Goal: Task Accomplishment & Management: Use online tool/utility

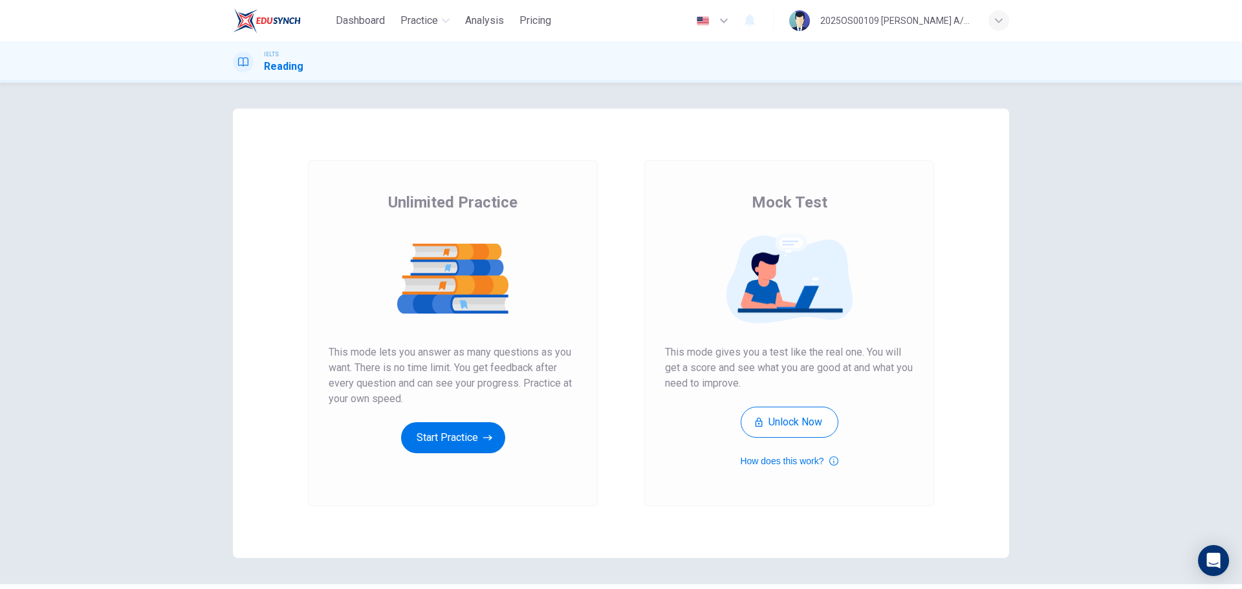
click at [465, 454] on div "Unlimited Practice This mode lets you answer as many questions as you want. The…" at bounding box center [453, 333] width 290 height 346
click at [470, 442] on button "Start Practice" at bounding box center [453, 437] width 104 height 31
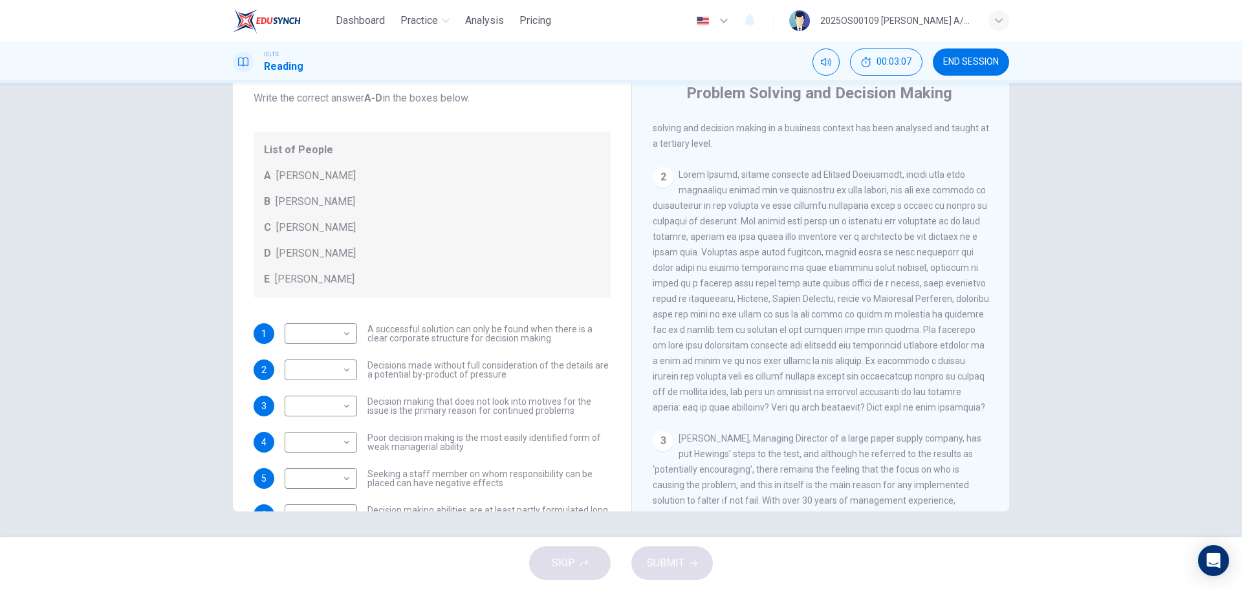
scroll to position [323, 0]
click at [327, 338] on body "Dashboard Practice Analysis Pricing English en ​ 2025OS00109 LUCIA A/P SWATHESA…" at bounding box center [621, 294] width 1242 height 589
click at [847, 389] on div at bounding box center [621, 294] width 1242 height 589
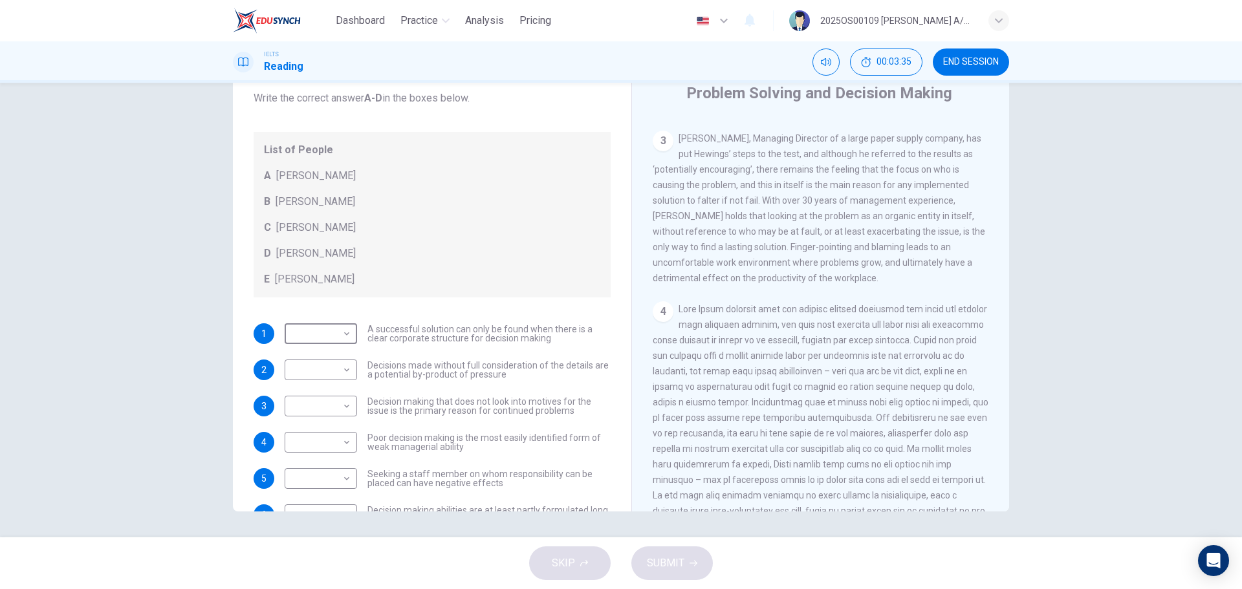
scroll to position [647, 0]
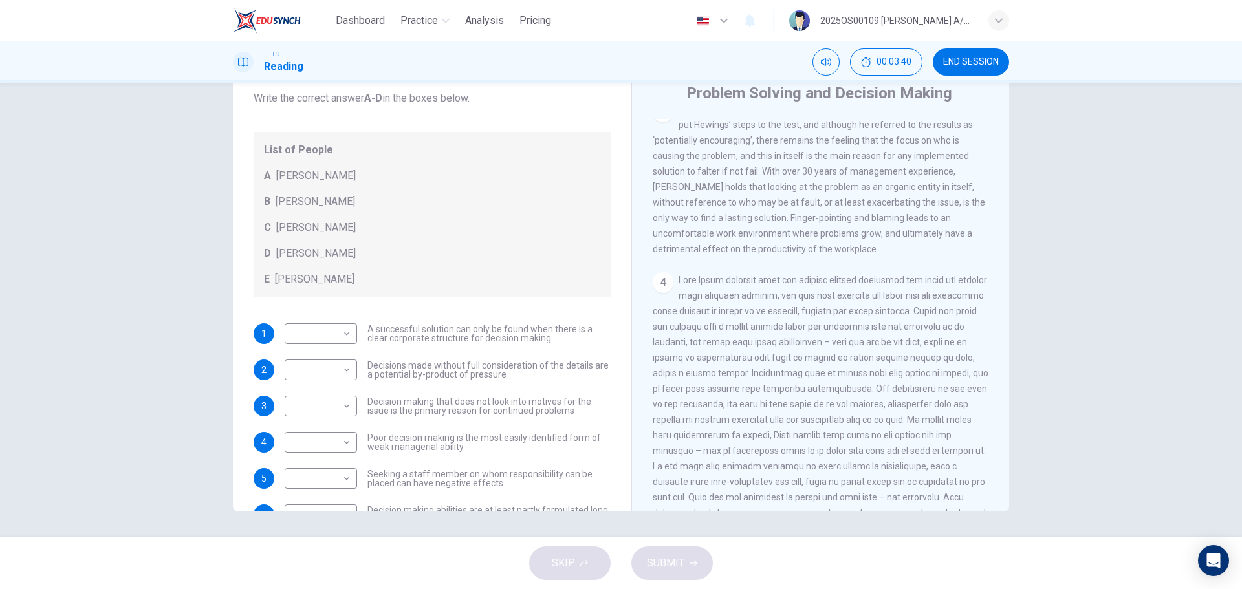
drag, startPoint x: 655, startPoint y: 351, endPoint x: 697, endPoint y: 349, distance: 42.1
click at [697, 349] on span at bounding box center [821, 427] width 336 height 305
drag, startPoint x: 727, startPoint y: 353, endPoint x: 812, endPoint y: 353, distance: 84.8
click at [812, 353] on span at bounding box center [821, 427] width 336 height 305
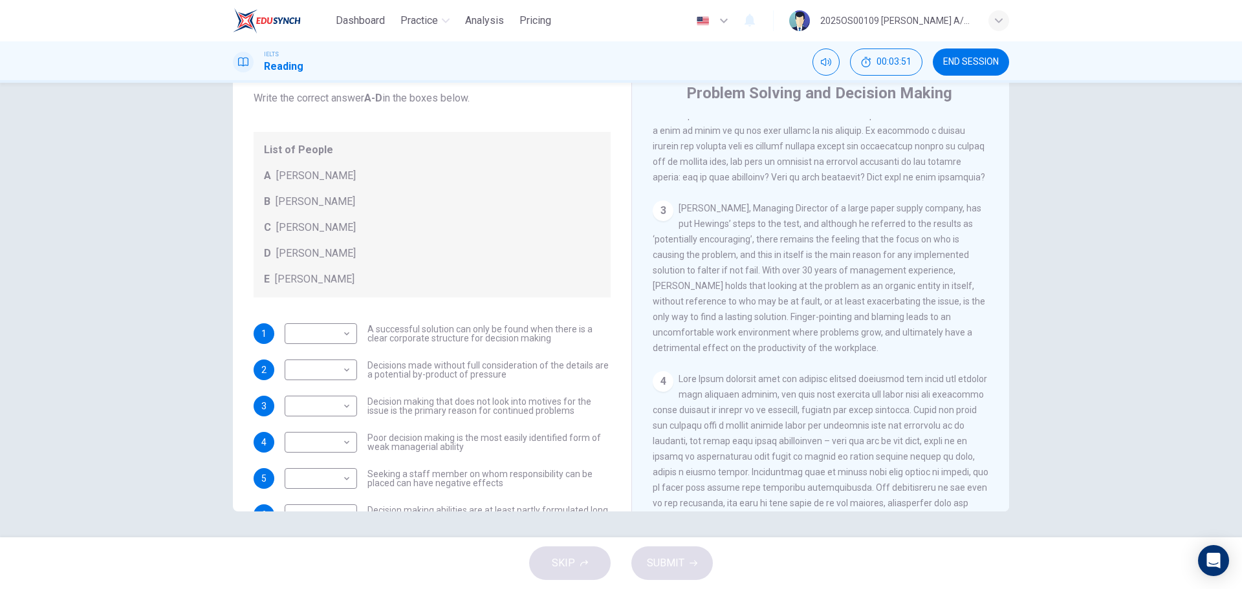
scroll to position [518, 0]
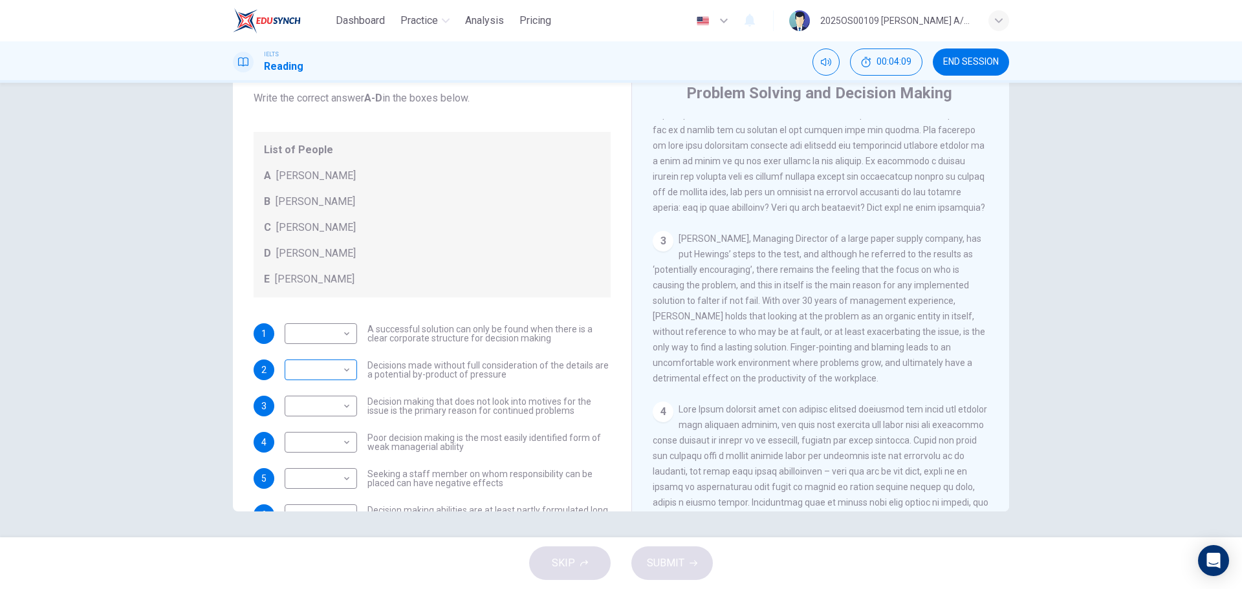
click at [313, 372] on body "Dashboard Practice Analysis Pricing English en ​ 2025OS00109 LUCIA A/P SWATHESA…" at bounding box center [621, 294] width 1242 height 589
click at [312, 433] on li "C" at bounding box center [317, 432] width 72 height 21
type input "C"
click at [478, 338] on span "A successful solution can only be found when there is a clear corporate structu…" at bounding box center [488, 334] width 243 height 18
drag, startPoint x: 388, startPoint y: 339, endPoint x: 421, endPoint y: 337, distance: 33.7
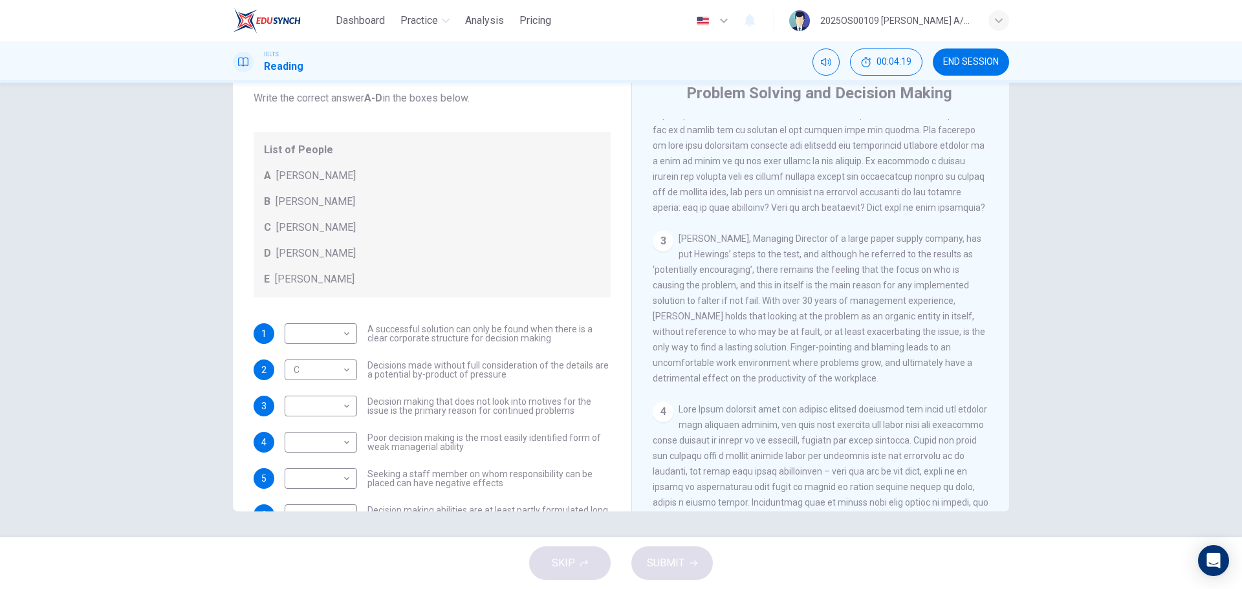
click at [421, 337] on span "A successful solution can only be found when there is a clear corporate structu…" at bounding box center [488, 334] width 243 height 18
drag, startPoint x: 428, startPoint y: 338, endPoint x: 461, endPoint y: 336, distance: 33.1
click at [461, 336] on span "A successful solution can only be found when there is a clear corporate structu…" at bounding box center [488, 334] width 243 height 18
click at [734, 303] on span "Garen Filke, Managing Director of a large paper supply company, has put Hewings…" at bounding box center [819, 309] width 333 height 150
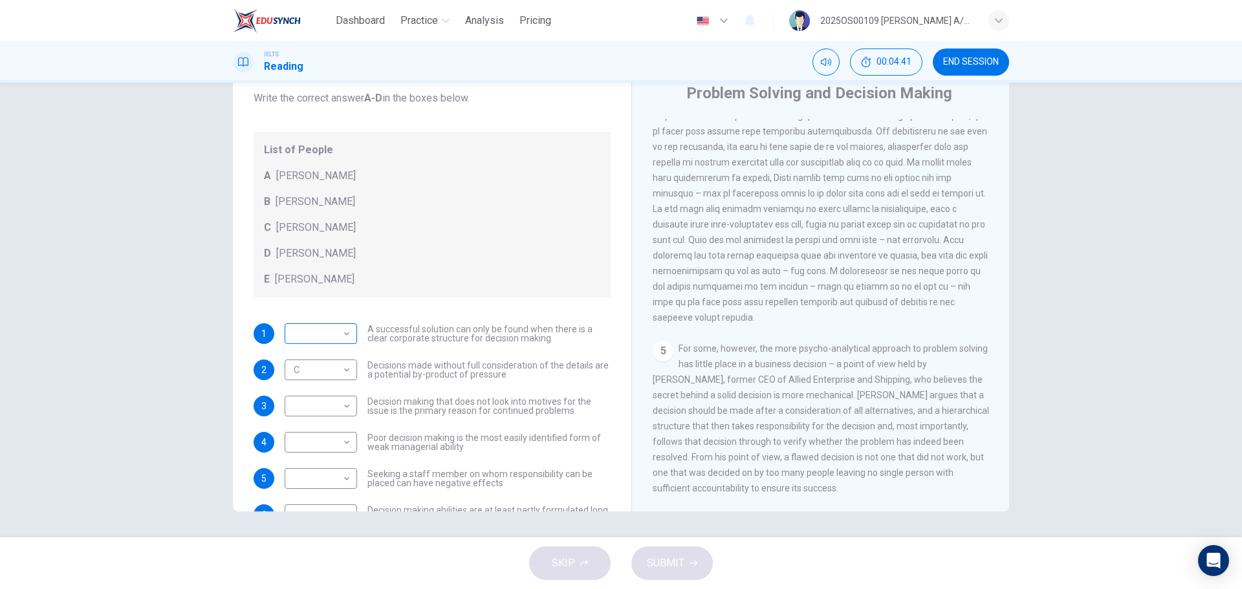
click at [329, 336] on body "Dashboard Practice Analysis Pricing English en ​ 2025OS00109 LUCIA A/P SWATHESA…" at bounding box center [621, 294] width 1242 height 589
click at [334, 438] on li "E" at bounding box center [317, 437] width 72 height 21
type input "E"
click at [752, 417] on div "5 For some, however, the more psycho-analytical approach to problem solving has…" at bounding box center [821, 418] width 336 height 155
click at [705, 352] on div "5 For some, however, the more psycho-analytical approach to problem solving has…" at bounding box center [821, 418] width 336 height 155
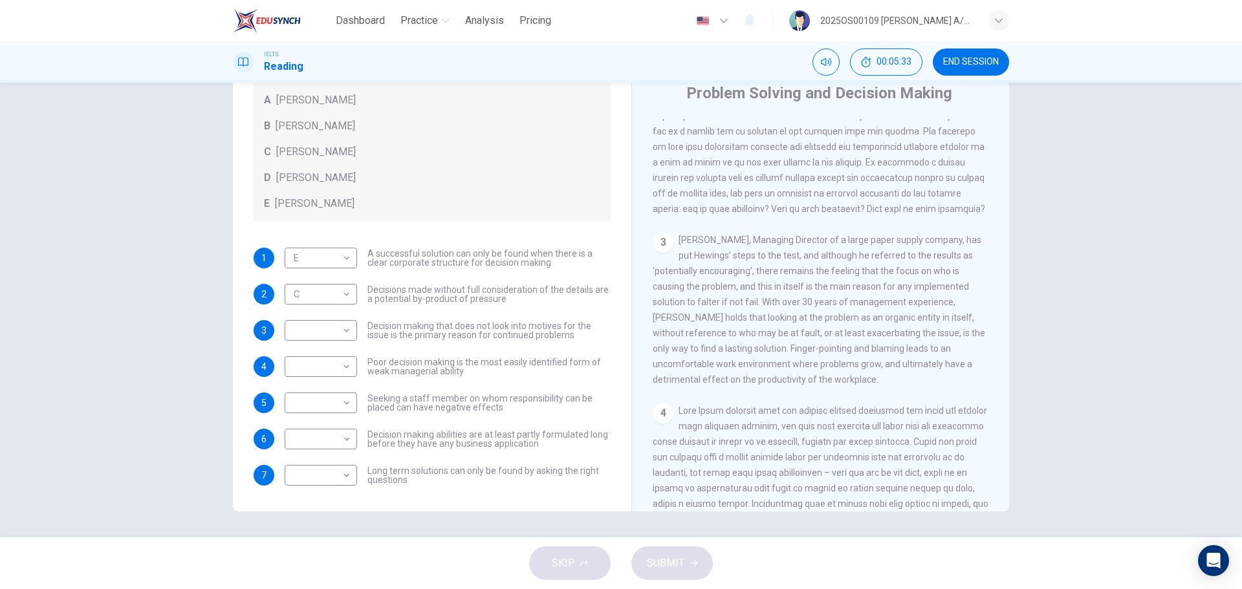
scroll to position [633, 0]
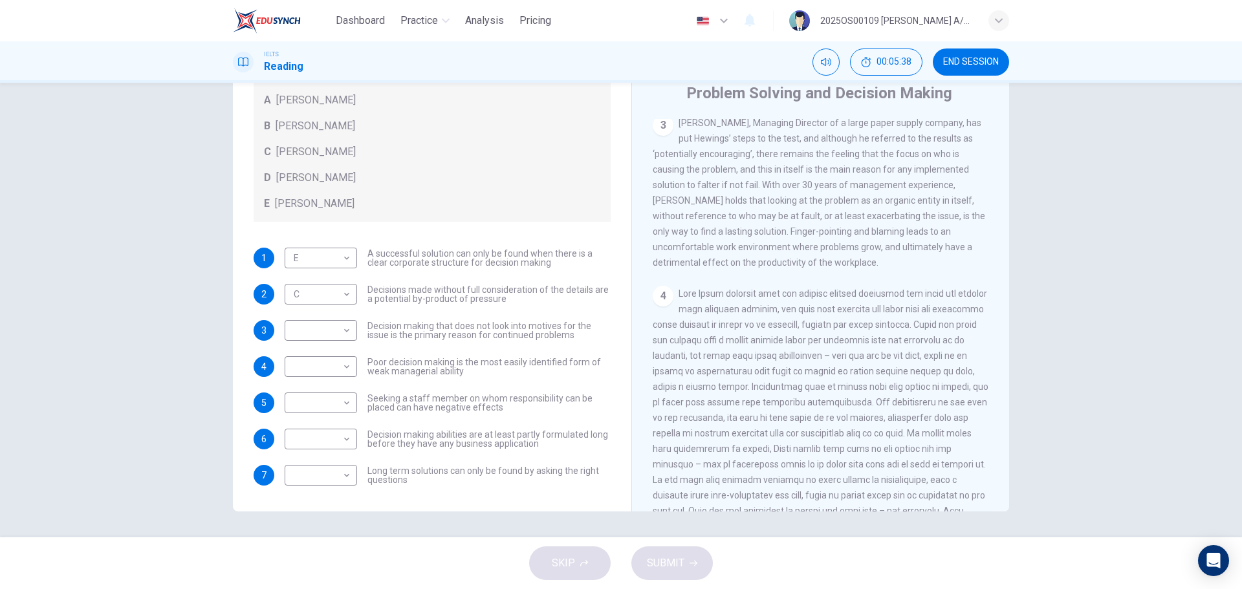
drag, startPoint x: 802, startPoint y: 349, endPoint x: 848, endPoint y: 345, distance: 46.7
click at [848, 345] on span at bounding box center [821, 441] width 336 height 305
click at [320, 329] on body "Dashboard Practice Analysis Pricing English en ​ 2025OS00109 LUCIA A/P SWATHESA…" at bounding box center [621, 294] width 1242 height 589
click at [316, 412] on li "D" at bounding box center [317, 413] width 72 height 21
type input "D"
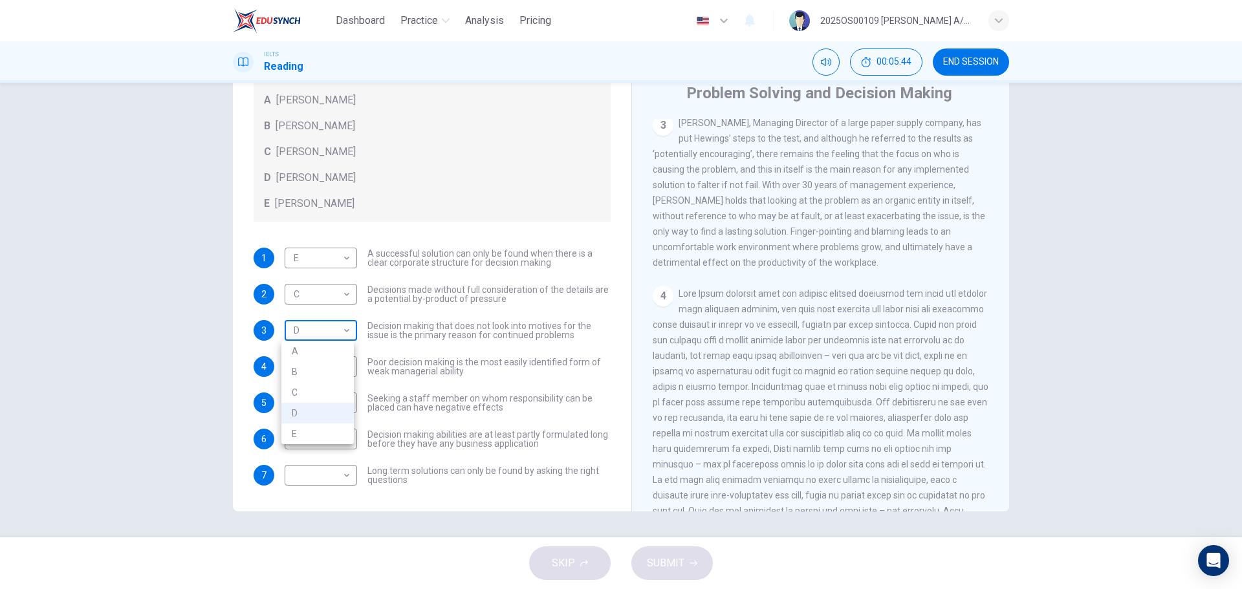
click at [339, 335] on body "Dashboard Practice Analysis Pricing English en ​ 2025OS00109 LUCIA A/P SWATHESA…" at bounding box center [621, 294] width 1242 height 589
click at [386, 367] on div at bounding box center [621, 294] width 1242 height 589
click at [348, 367] on body "Dashboard Practice Analysis Pricing English en ​ 2025OS00109 LUCIA A/P SWATHESA…" at bounding box center [621, 294] width 1242 height 589
drag, startPoint x: 312, startPoint y: 448, endPoint x: 327, endPoint y: 379, distance: 70.3
click at [312, 448] on li "D" at bounding box center [317, 449] width 72 height 21
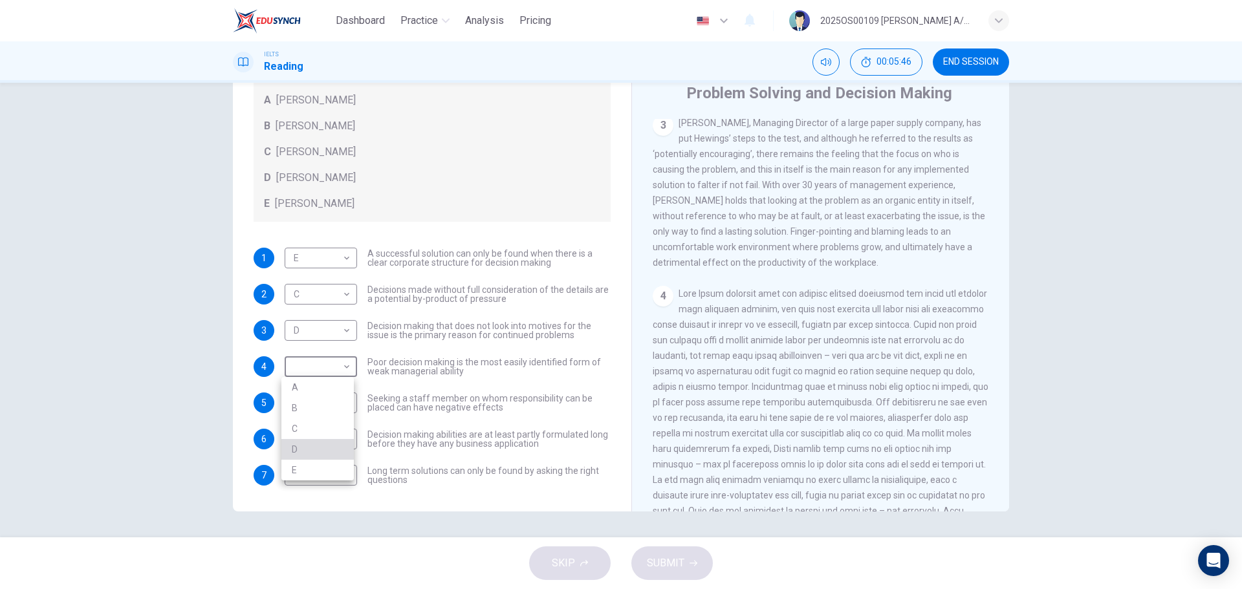
type input "D"
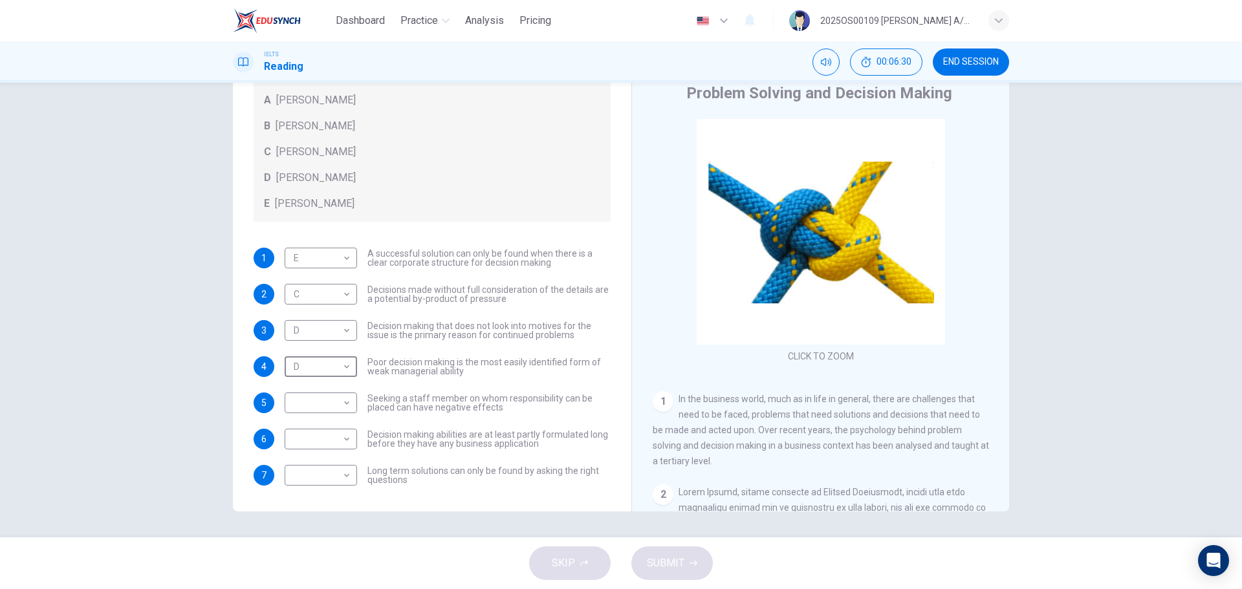
scroll to position [323, 0]
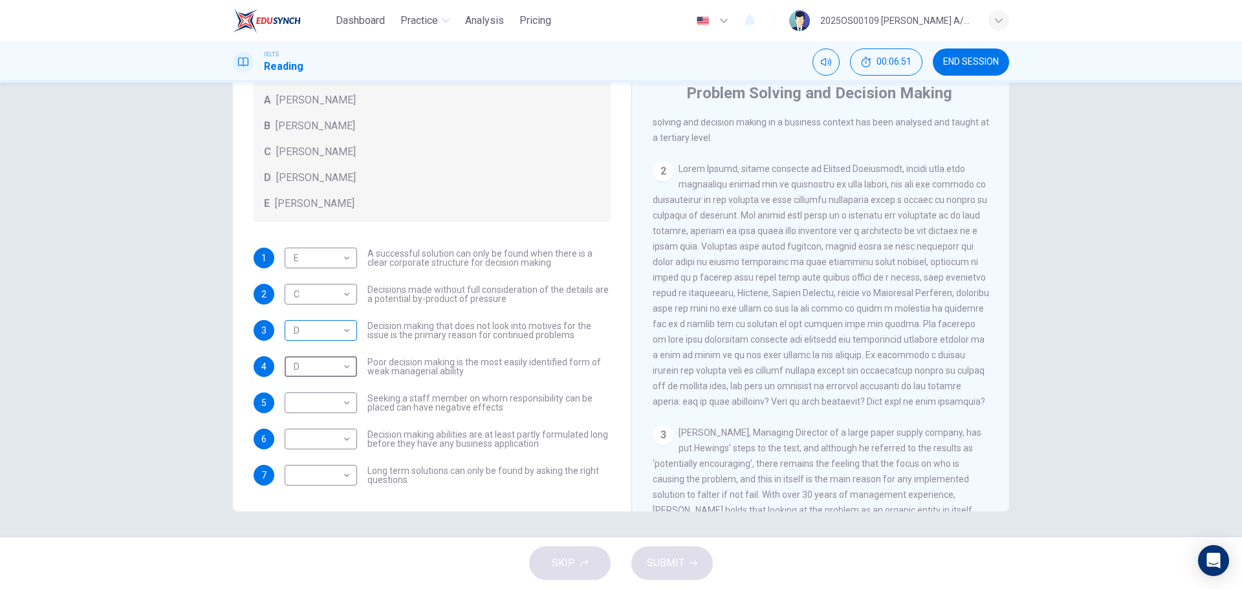
click at [324, 330] on body "Dashboard Practice Analysis Pricing English en ​ 2025OS00109 LUCIA A/P SWATHESA…" at bounding box center [621, 294] width 1242 height 589
click at [307, 353] on li "A" at bounding box center [317, 351] width 72 height 21
type input "A"
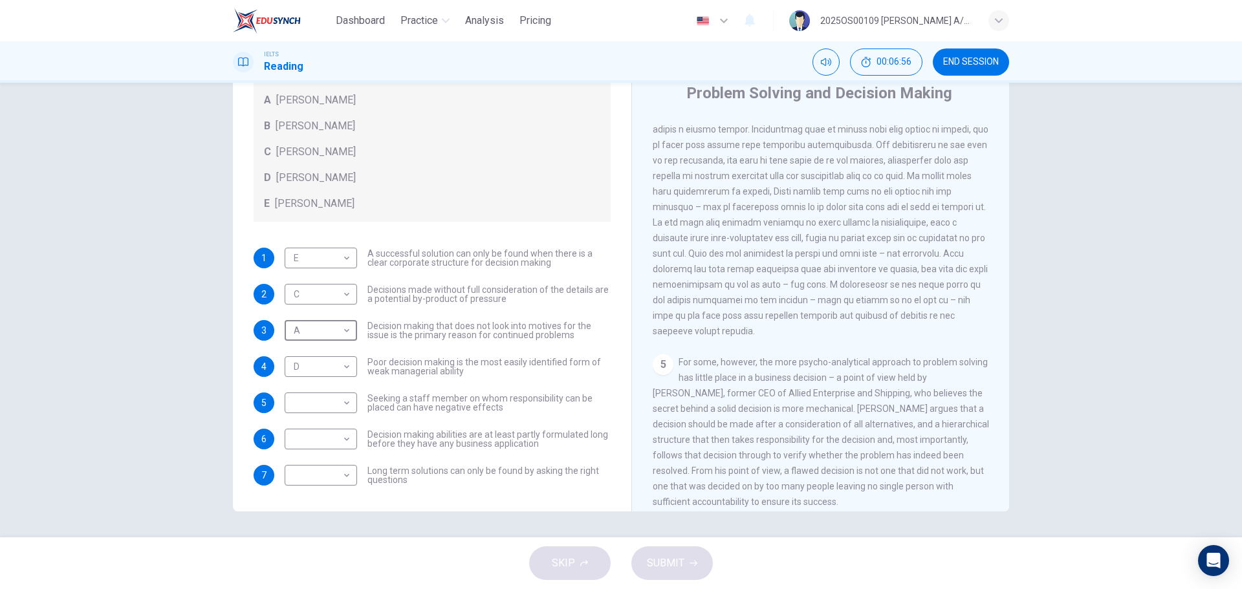
scroll to position [944, 0]
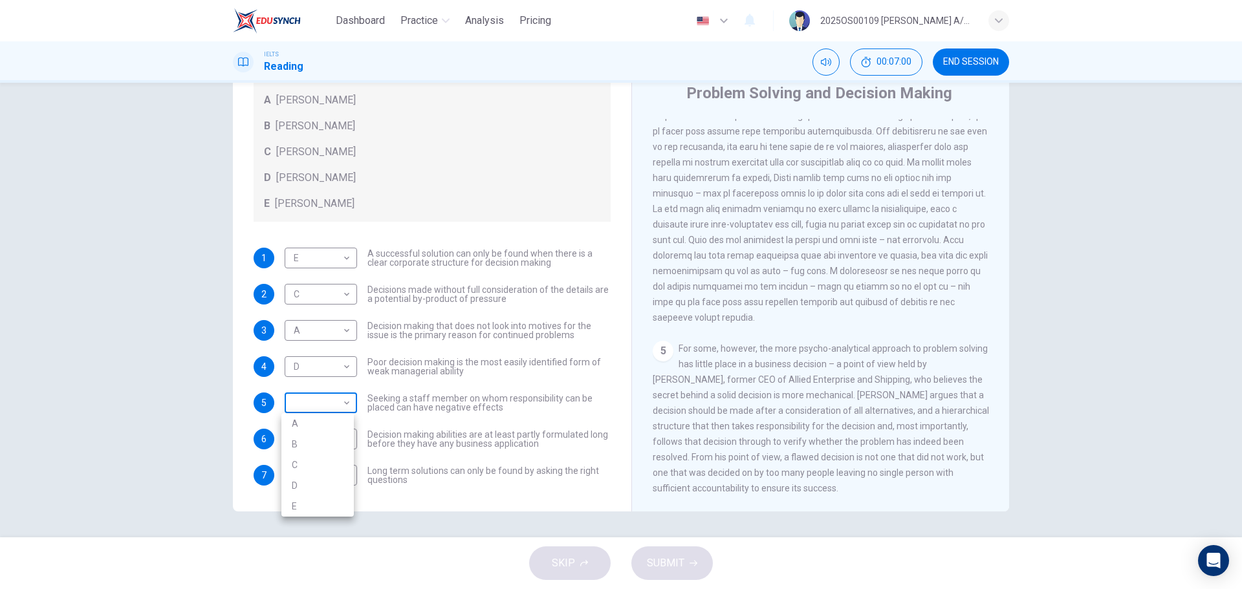
click at [294, 403] on body "Dashboard Practice Analysis Pricing English en ​ 2025OS00109 LUCIA A/P SWATHESA…" at bounding box center [621, 294] width 1242 height 589
click at [296, 507] on li "E" at bounding box center [317, 506] width 72 height 21
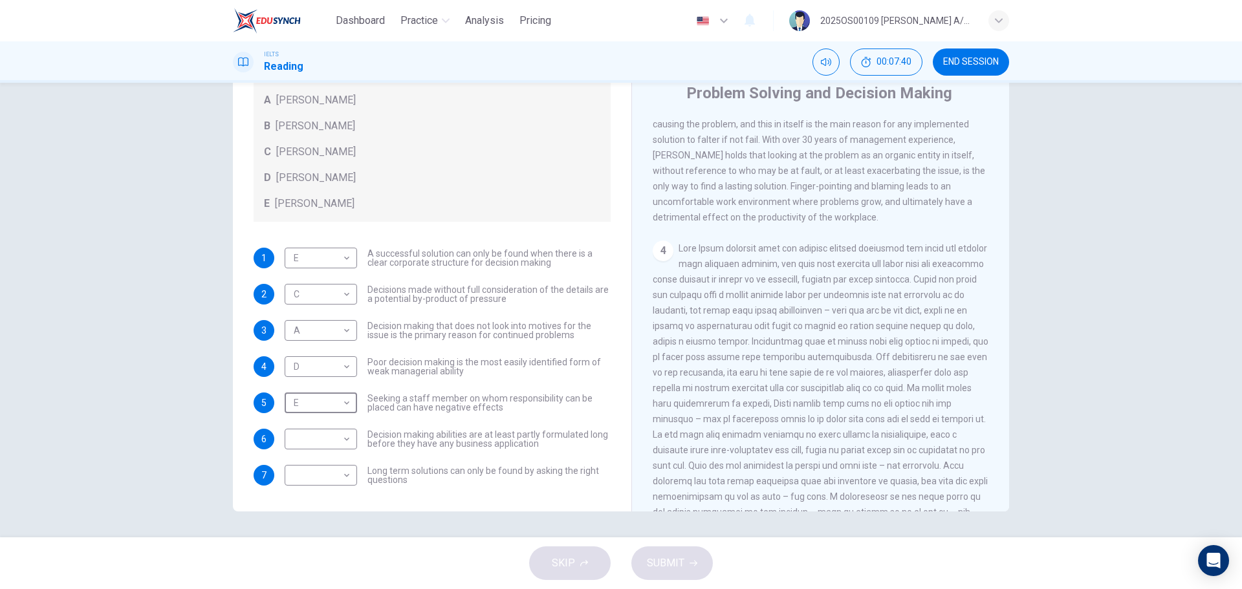
scroll to position [647, 0]
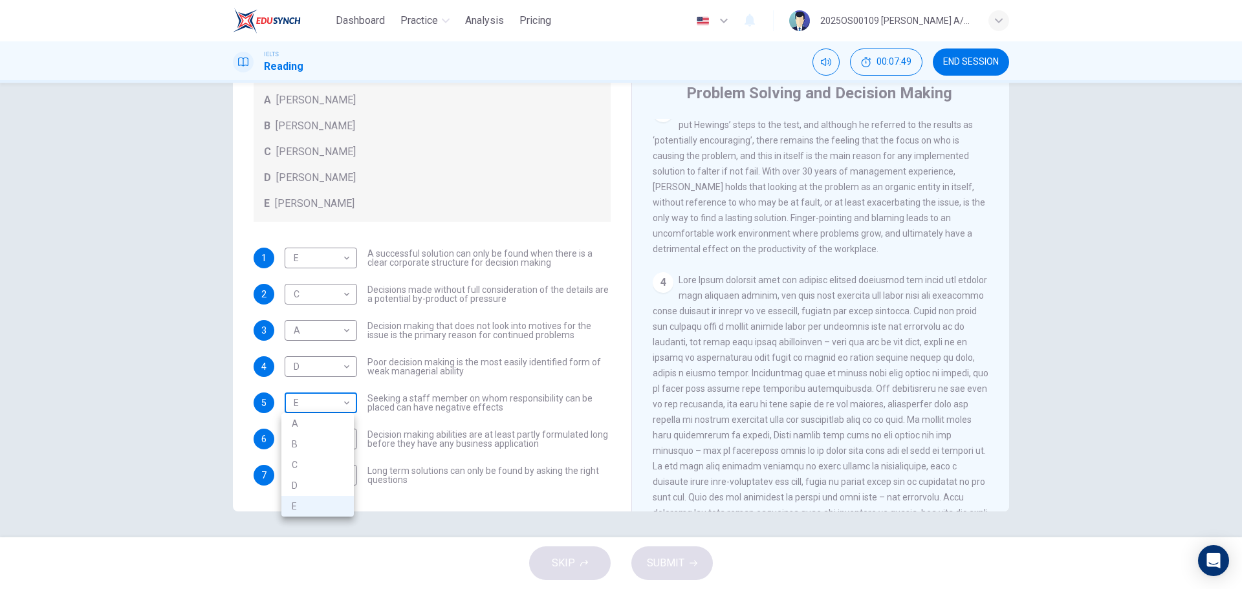
click at [323, 397] on body "Dashboard Practice Analysis Pricing English en ​ 2025OS00109 LUCIA A/P SWATHESA…" at bounding box center [621, 294] width 1242 height 589
click at [318, 461] on li "C" at bounding box center [317, 465] width 72 height 21
type input "C"
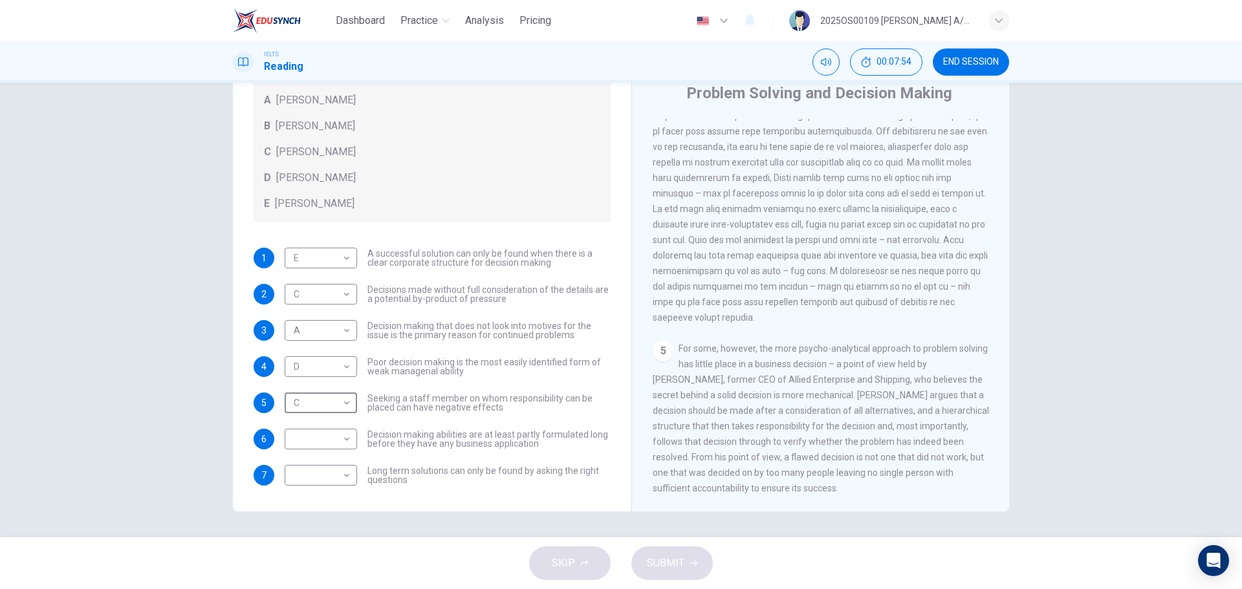
scroll to position [944, 0]
click at [312, 441] on body "Dashboard Practice Analysis Pricing English en ​ 2025OS00109 LUCIA A/P SWATHESA…" at bounding box center [621, 294] width 1242 height 589
click at [325, 482] on li "B" at bounding box center [317, 480] width 72 height 21
type input "B"
click at [329, 474] on body "Dashboard Practice Analysis Pricing English en ​ 2025OS00109 LUCIA A/P SWATHESA…" at bounding box center [621, 294] width 1242 height 589
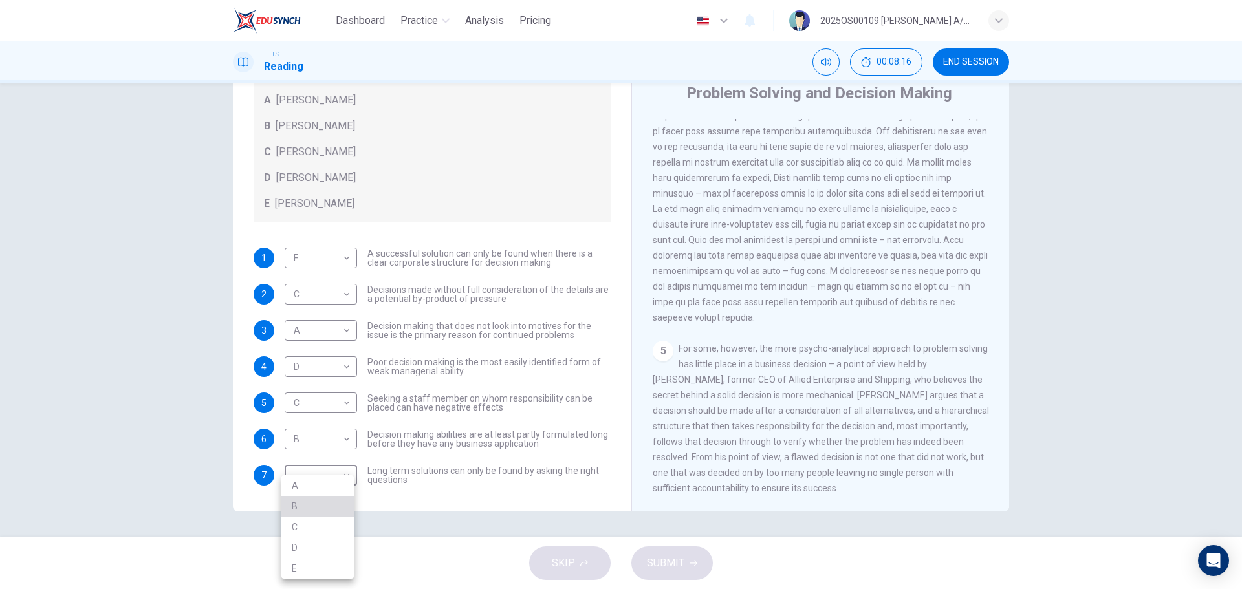
click at [320, 512] on li "B" at bounding box center [317, 506] width 72 height 21
type input "B"
click at [686, 563] on button "SUBMIT" at bounding box center [672, 564] width 82 height 34
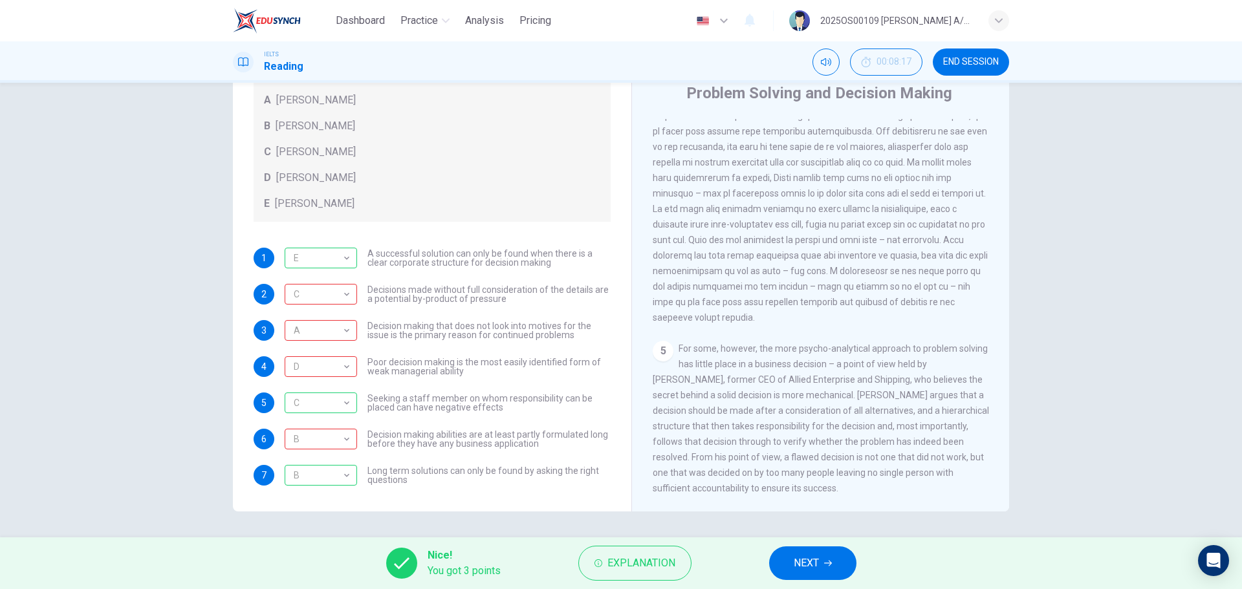
click at [811, 562] on span "NEXT" at bounding box center [806, 563] width 25 height 18
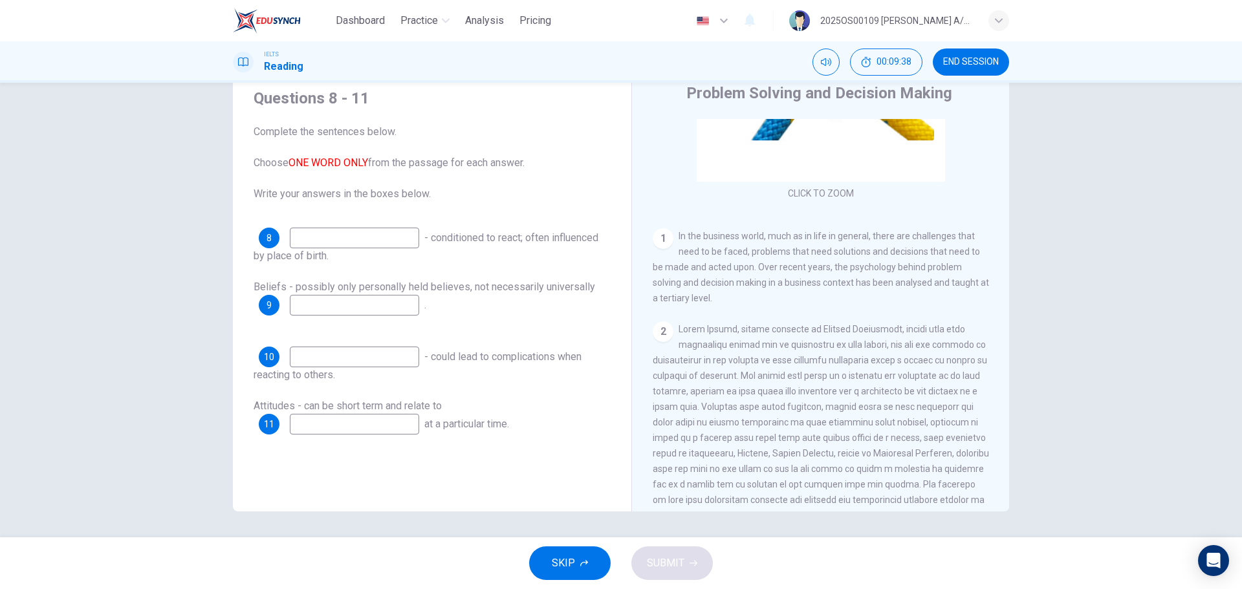
scroll to position [194, 0]
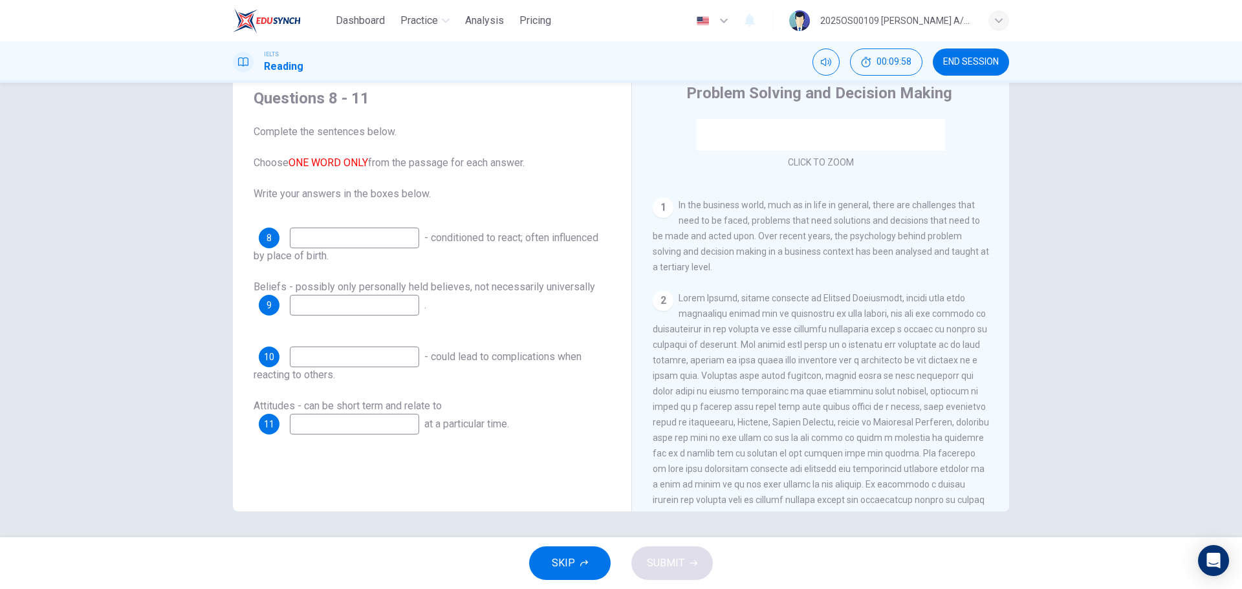
click at [930, 62] on div "00:09:58 END SESSION" at bounding box center [911, 62] width 197 height 27
click at [955, 61] on span "END SESSION" at bounding box center [971, 62] width 56 height 10
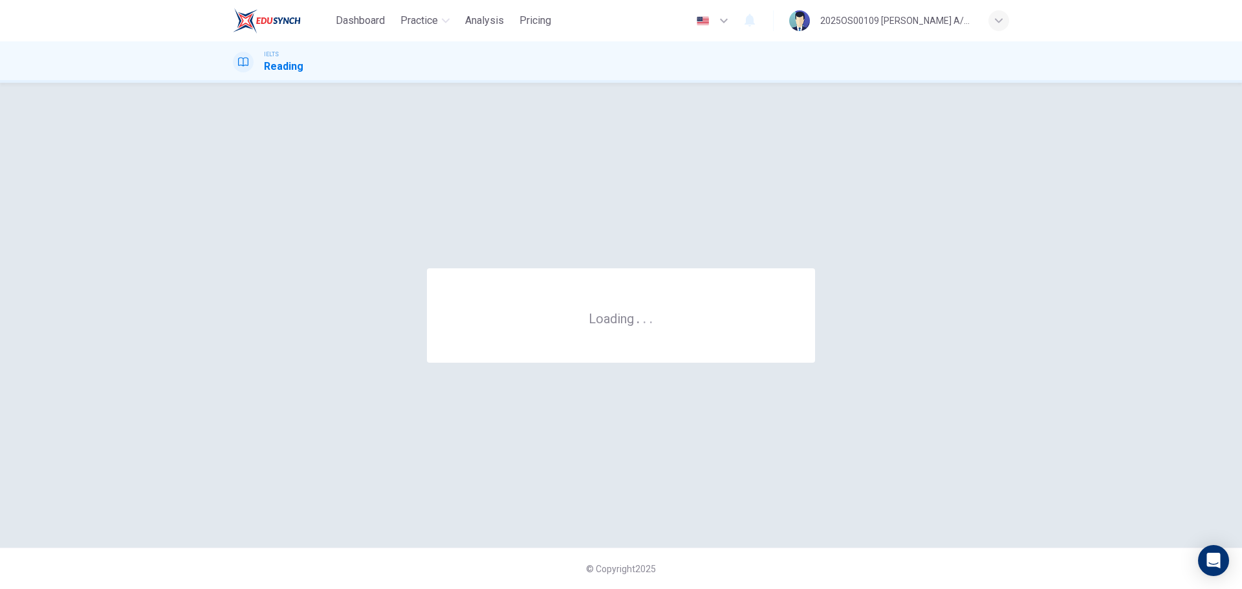
scroll to position [0, 0]
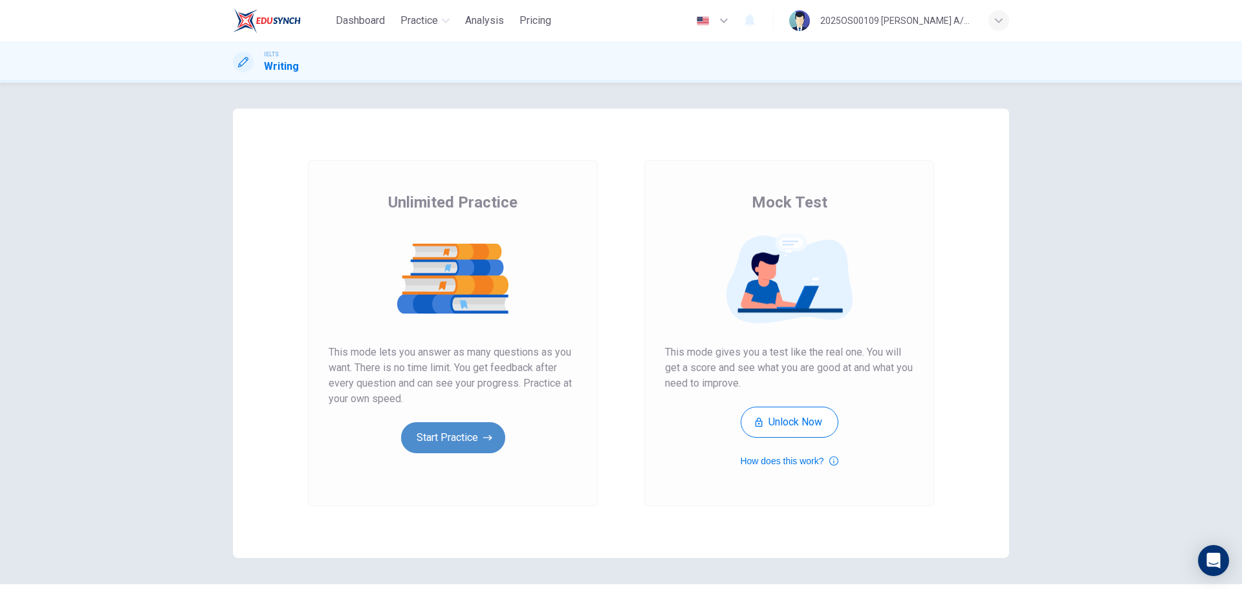
click at [437, 433] on button "Start Practice" at bounding box center [453, 437] width 104 height 31
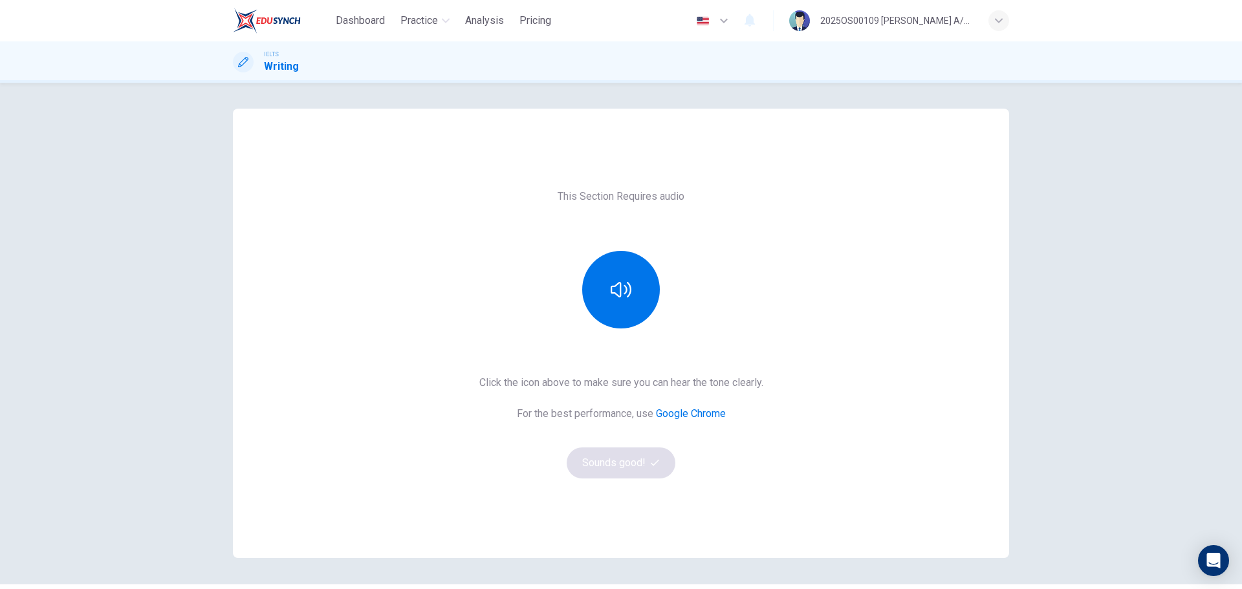
click at [615, 459] on div "Click the icon above to make sure you can hear the tone clearly. For the best p…" at bounding box center [621, 427] width 284 height 104
click at [619, 320] on button "button" at bounding box center [621, 290] width 78 height 78
click at [652, 466] on icon "button" at bounding box center [655, 463] width 8 height 8
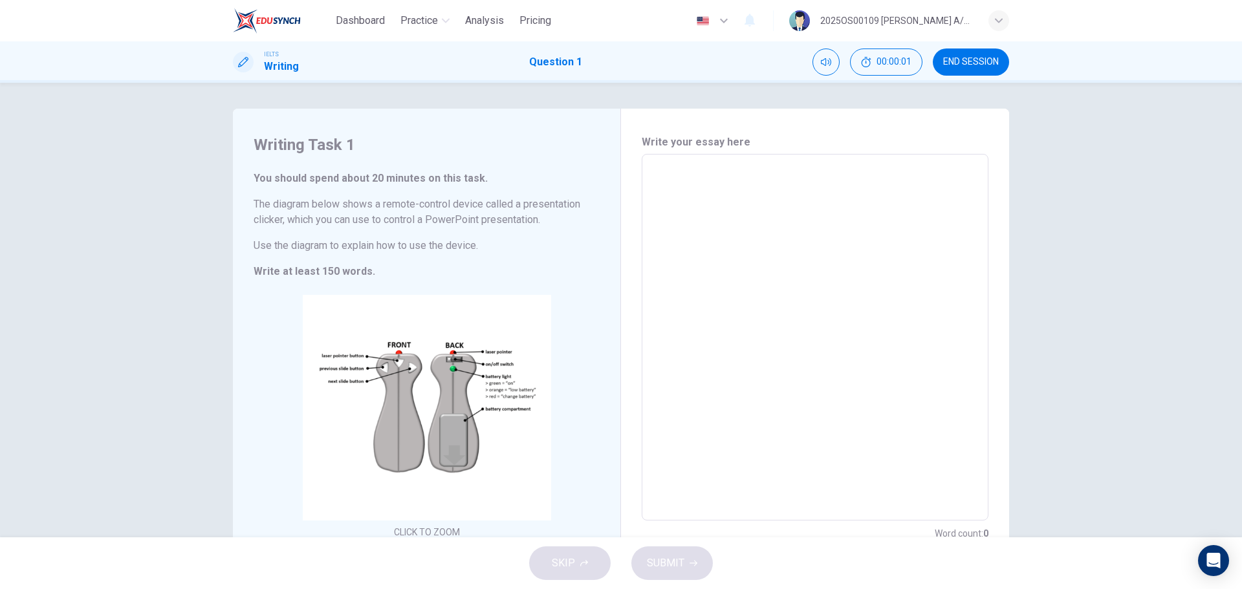
scroll to position [56, 0]
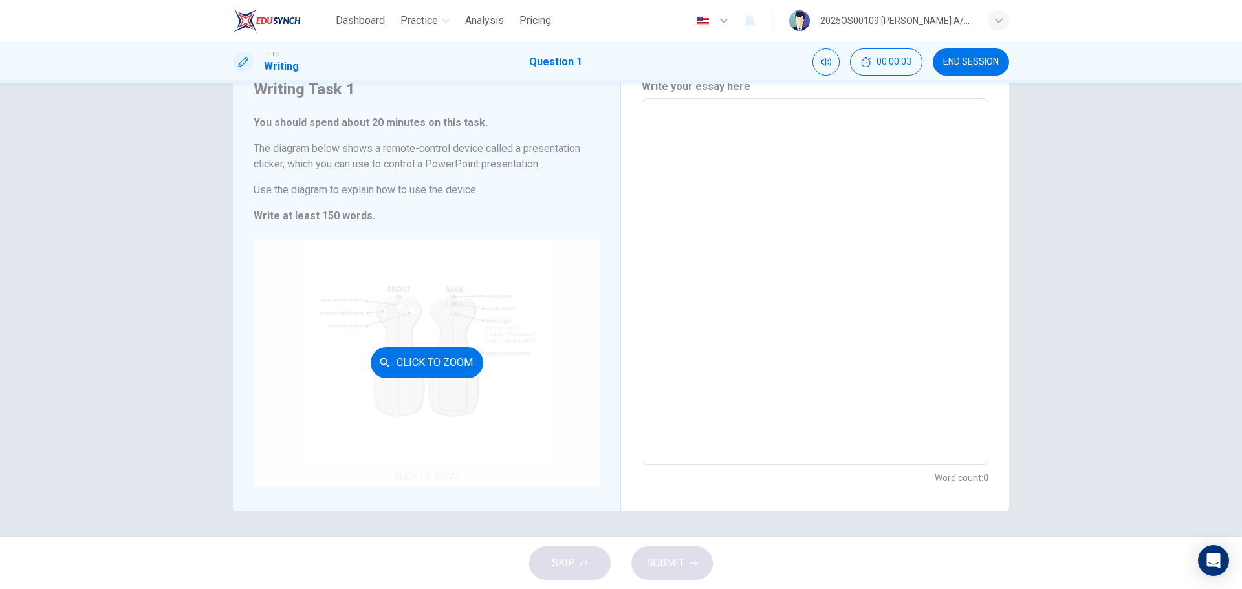
click at [430, 343] on div "Click to Zoom" at bounding box center [427, 362] width 346 height 246
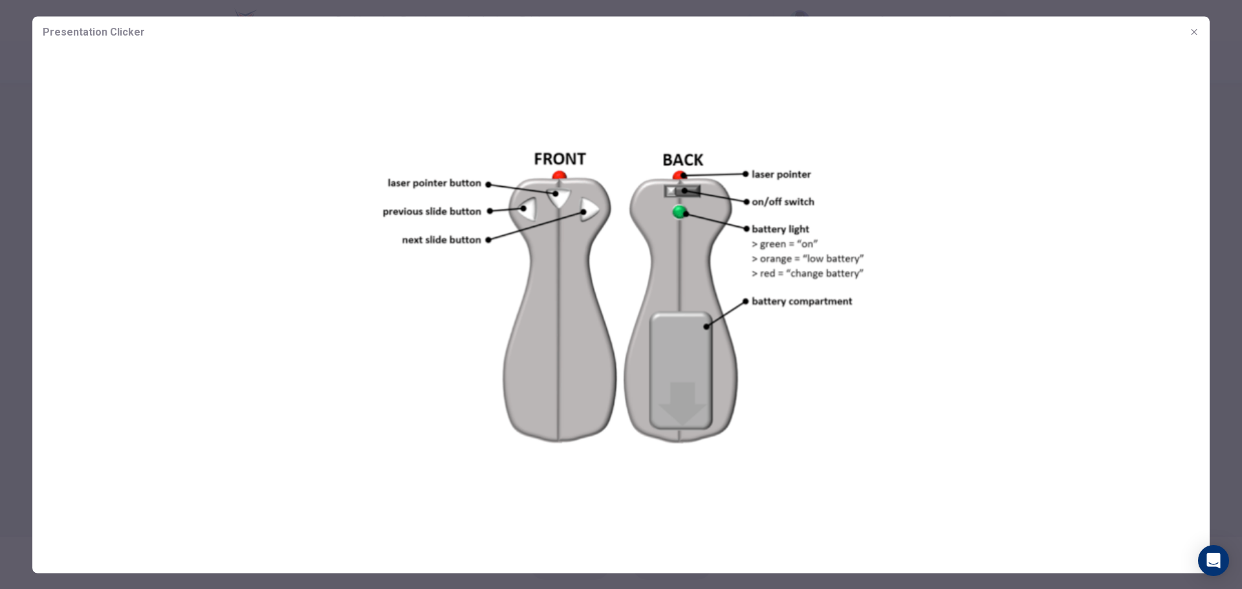
click at [1199, 30] on icon "button" at bounding box center [1194, 32] width 10 height 10
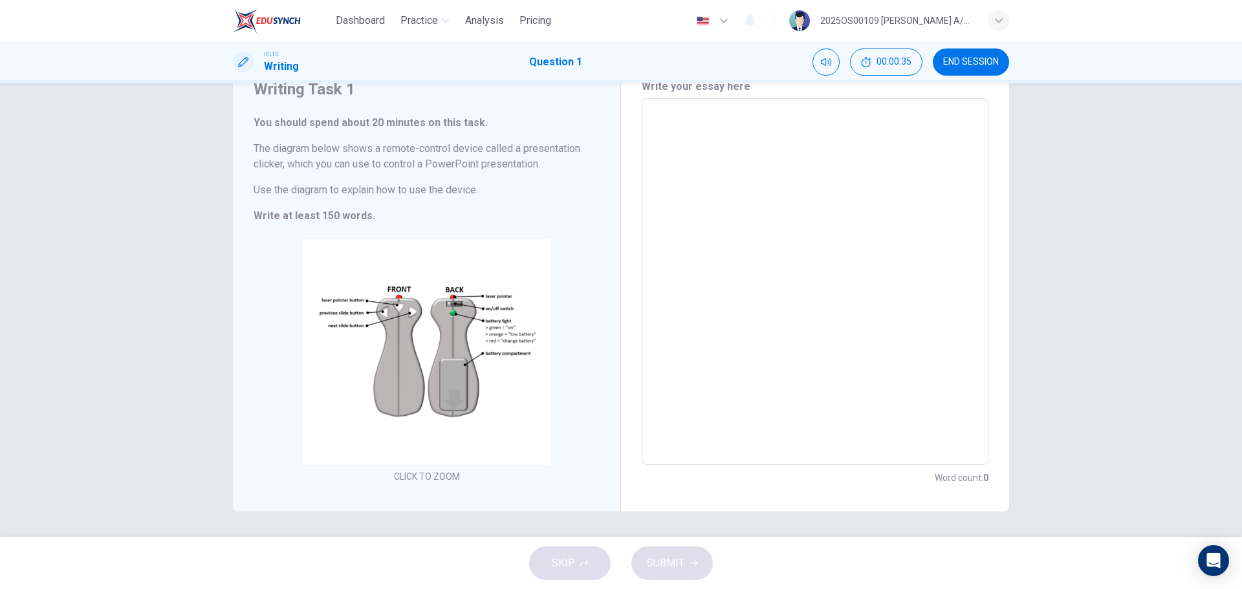
click at [734, 127] on textarea at bounding box center [815, 281] width 329 height 345
type textarea "T"
type textarea "x"
type textarea "Th"
type textarea "x"
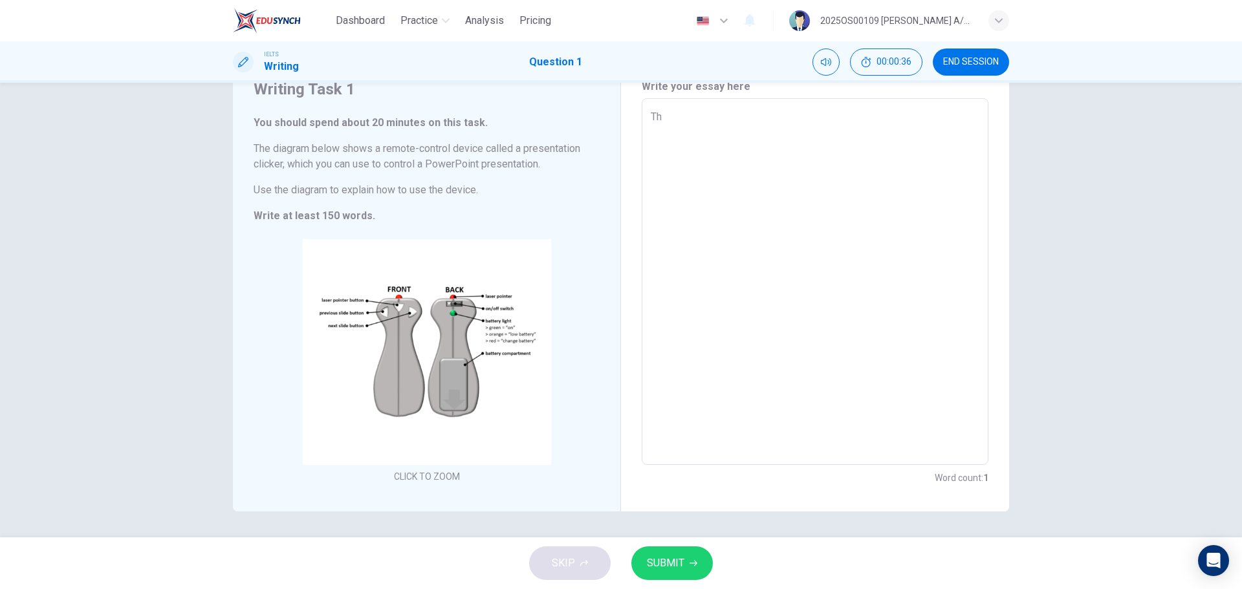
type textarea "The"
type textarea "x"
type textarea "The"
type textarea "x"
type textarea "The diagram"
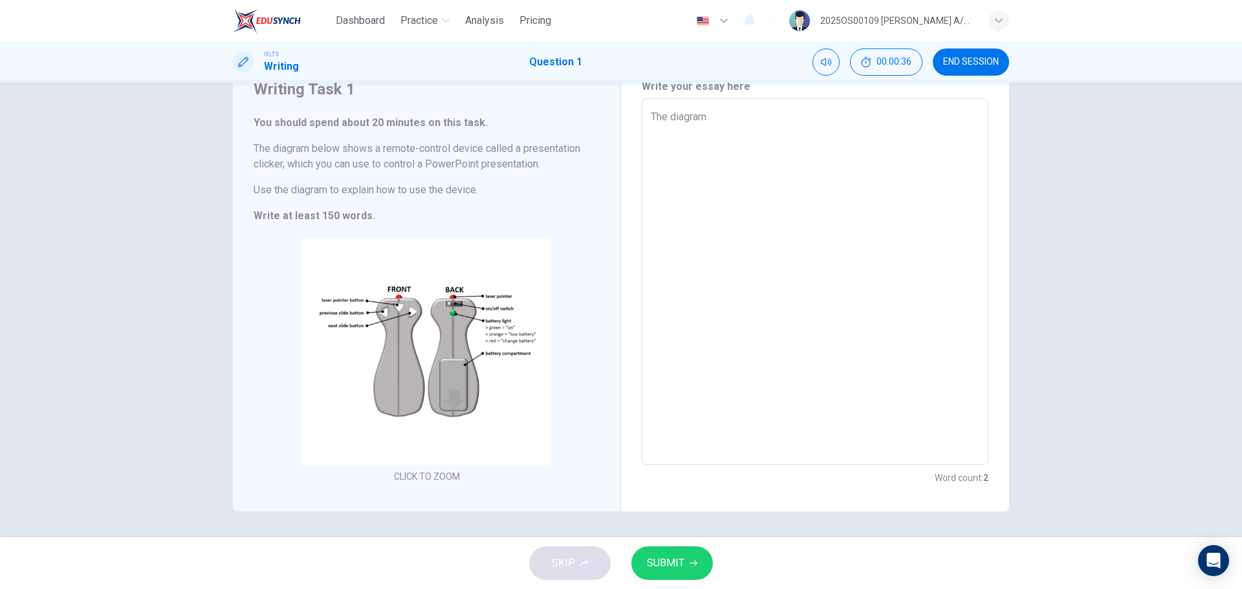
type textarea "x"
click at [748, 114] on textarea "The diagram" at bounding box center [815, 281] width 329 height 345
click at [771, 126] on textarea "The diagram" at bounding box center [815, 281] width 329 height 345
type textarea "The diagram below sho"
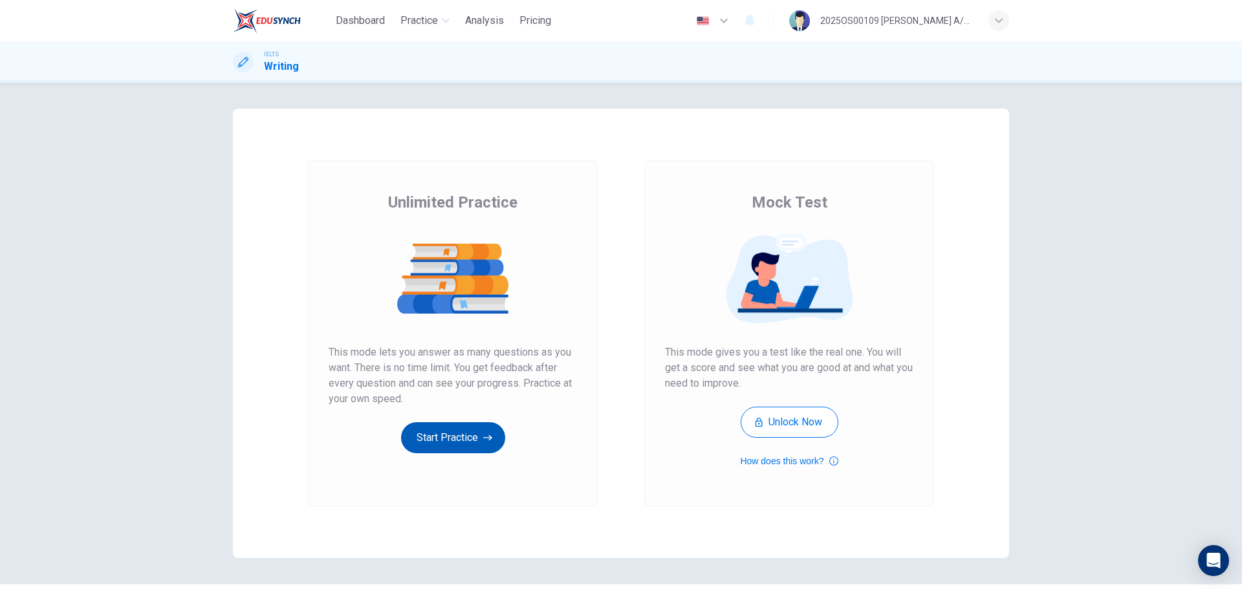
click at [464, 435] on button "Start Practice" at bounding box center [453, 437] width 104 height 31
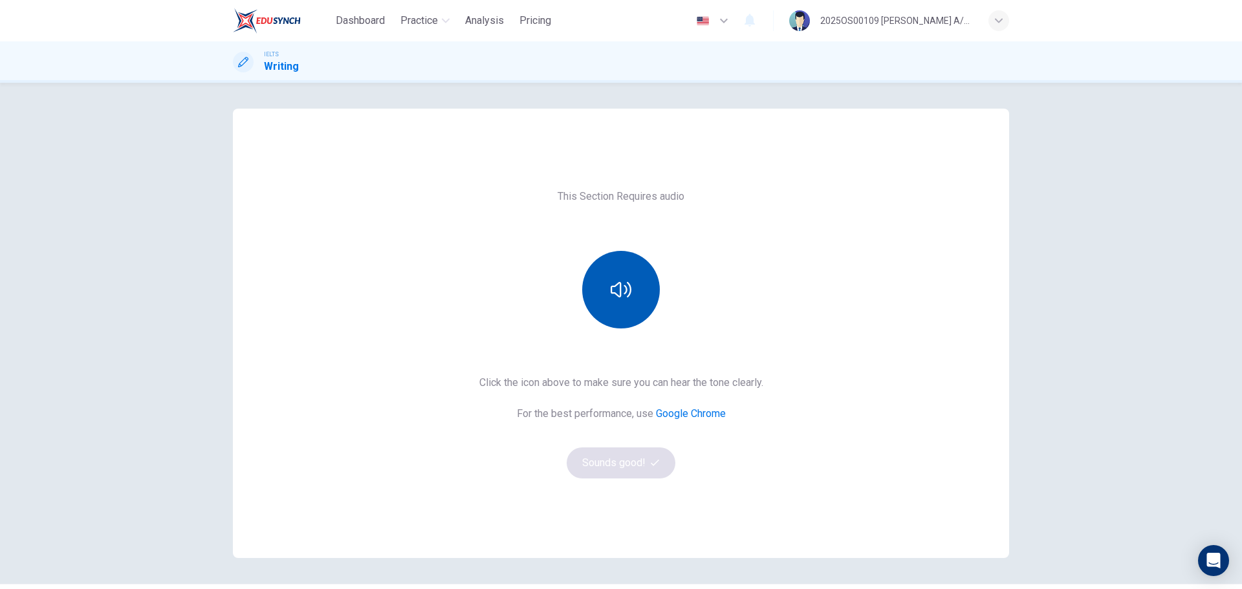
click at [625, 283] on icon "button" at bounding box center [621, 290] width 21 height 16
click at [642, 467] on button "Sounds good!" at bounding box center [621, 463] width 109 height 31
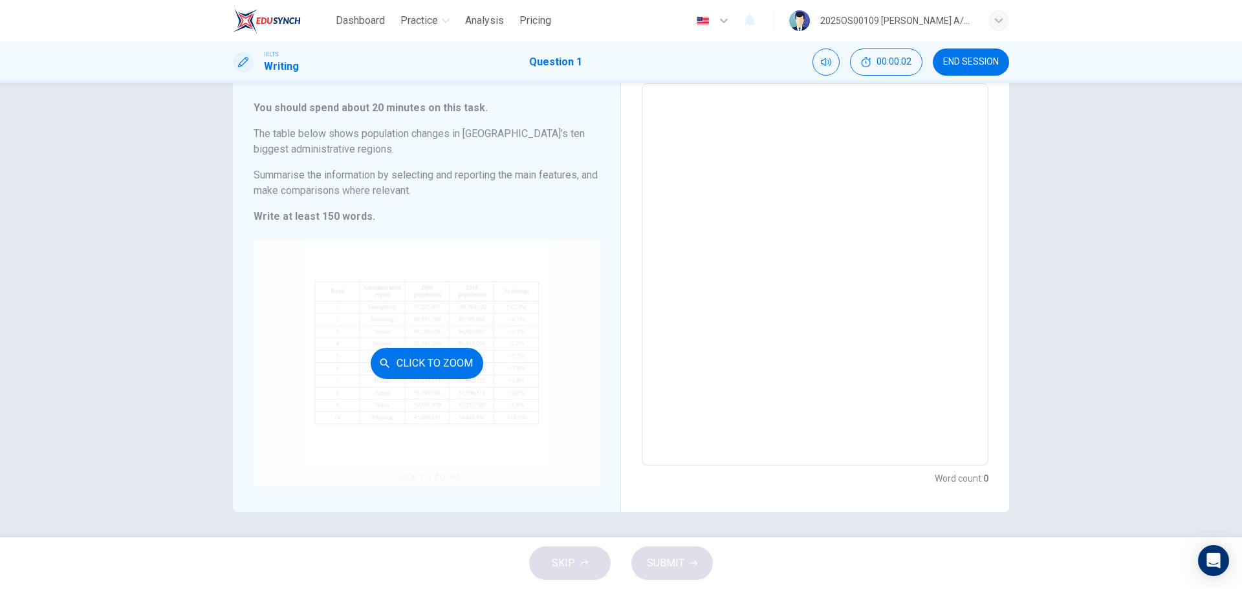
scroll to position [71, 0]
click at [395, 356] on button "Click to Zoom" at bounding box center [427, 362] width 113 height 31
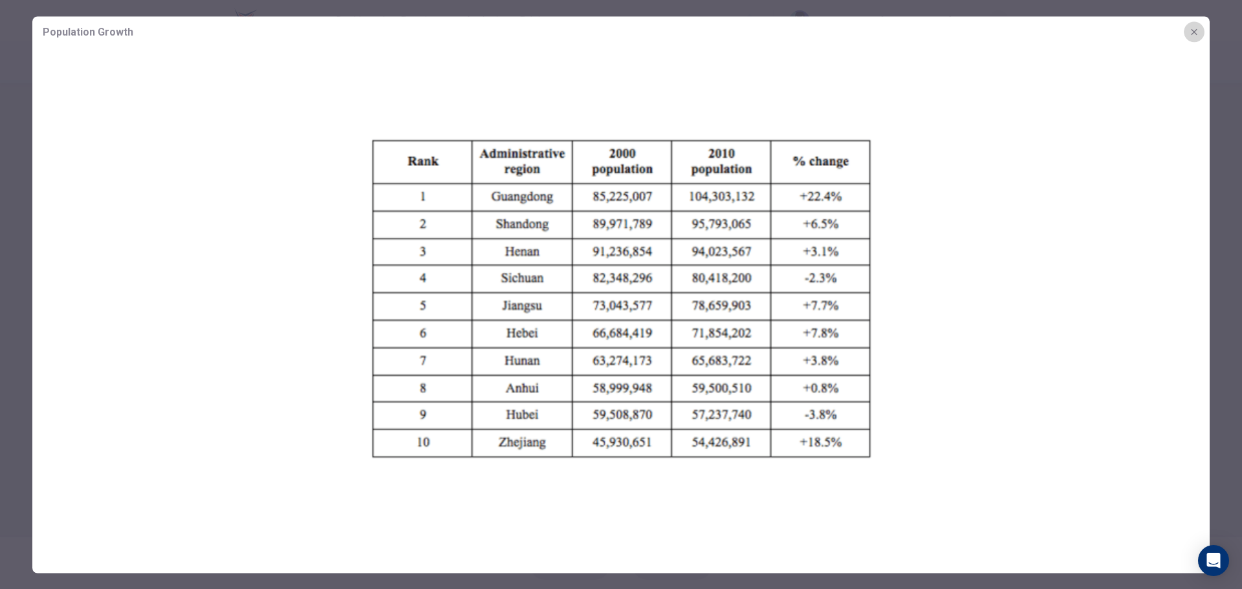
click at [1190, 27] on icon "button" at bounding box center [1194, 32] width 10 height 10
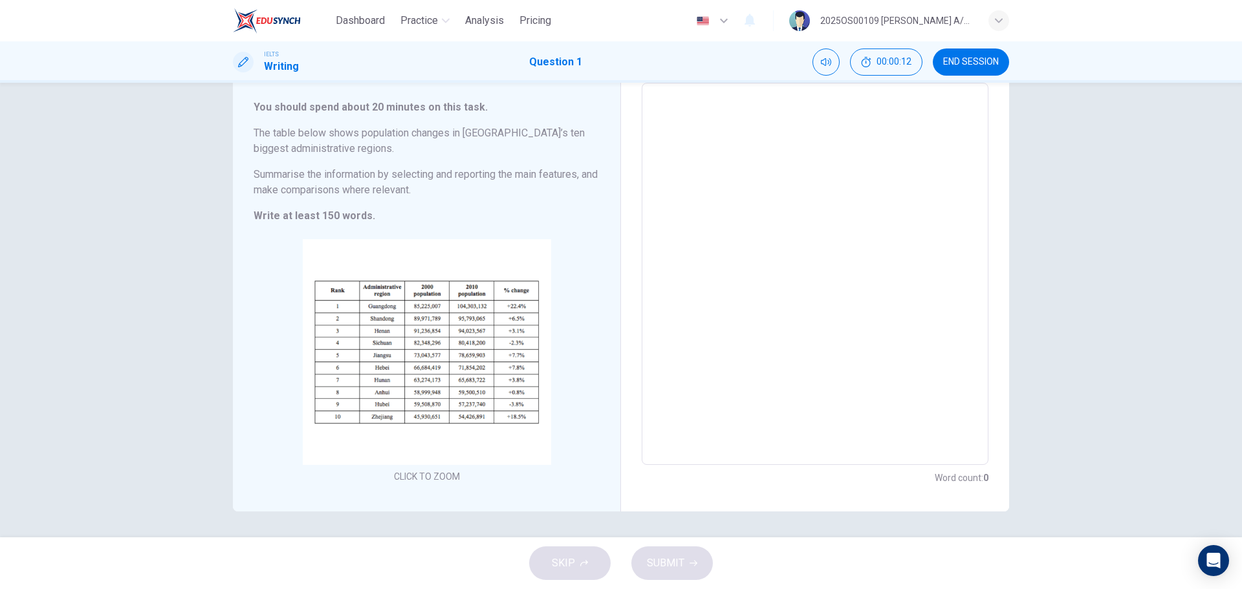
click at [674, 111] on textarea at bounding box center [815, 274] width 329 height 361
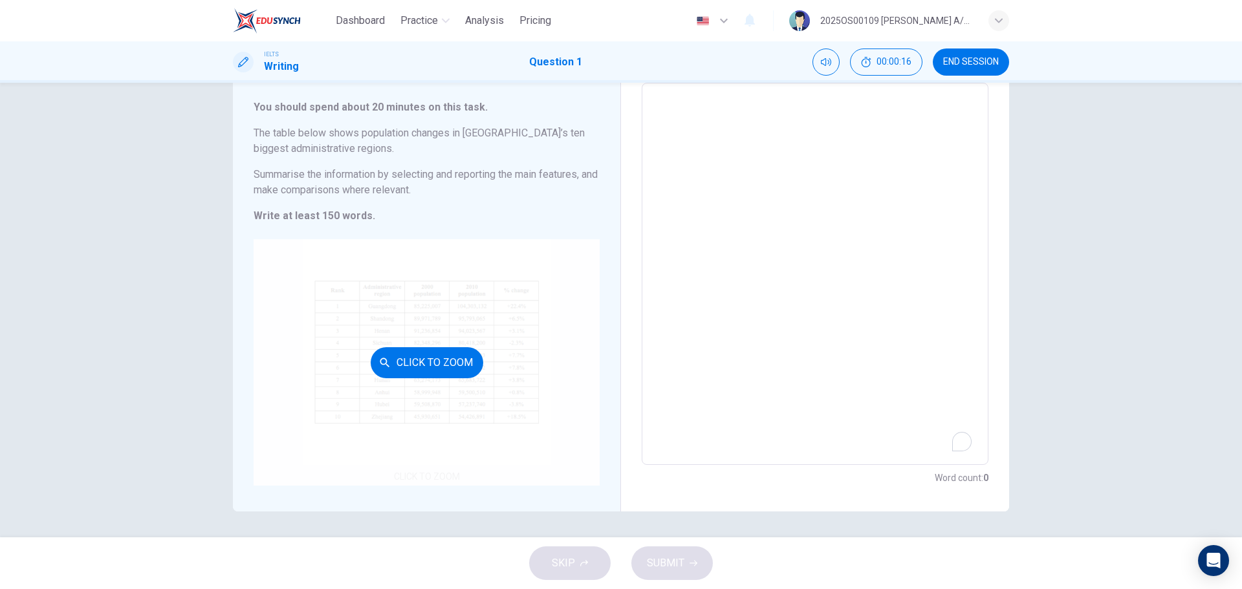
drag, startPoint x: 723, startPoint y: 132, endPoint x: 442, endPoint y: 428, distance: 408.2
click at [723, 132] on textarea "To enrich screen reader interactions, please activate Accessibility in Grammarl…" at bounding box center [815, 274] width 329 height 361
click at [728, 148] on textarea "To enrich screen reader interactions, please activate Accessibility in Grammarl…" at bounding box center [815, 274] width 329 height 361
click at [672, 132] on textarea "To enrich screen reader interactions, please activate Accessibility in Grammarl…" at bounding box center [815, 274] width 329 height 361
click at [671, 111] on textarea "To enrich screen reader interactions, please activate Accessibility in Grammarl…" at bounding box center [815, 274] width 329 height 361
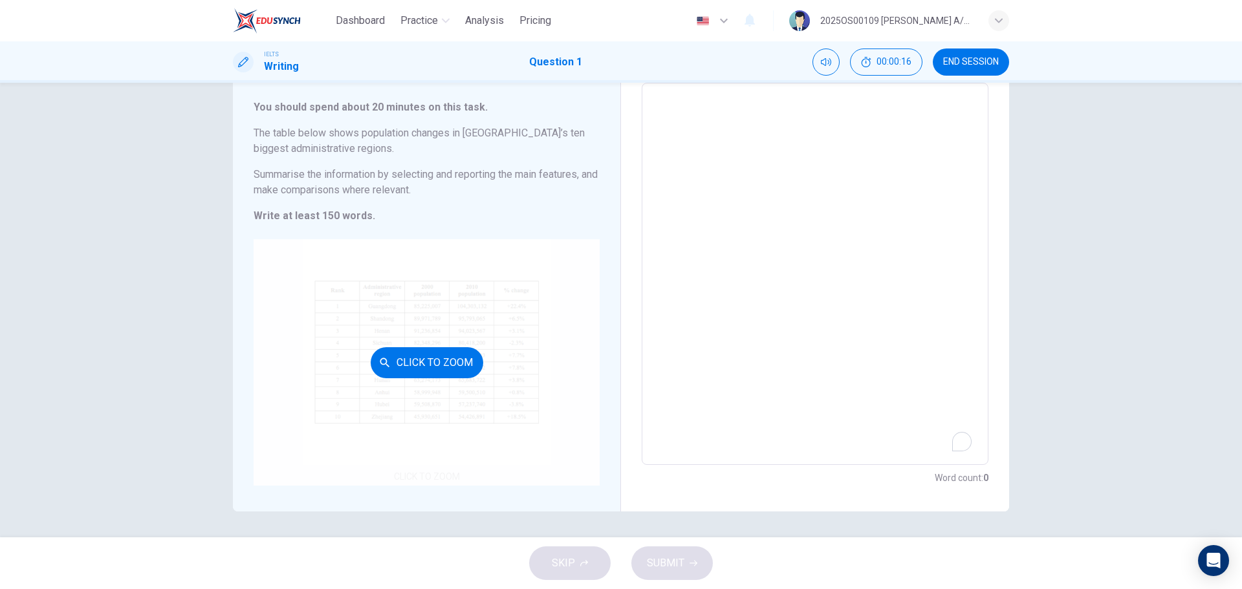
click at [671, 111] on textarea "To enrich screen reader interactions, please activate Accessibility in Grammarl…" at bounding box center [815, 274] width 329 height 361
click at [716, 181] on textarea "ttgrregerg" at bounding box center [815, 274] width 329 height 361
click at [751, 223] on textarea "ttgrregergefefwef" at bounding box center [815, 274] width 329 height 361
click at [743, 296] on textarea "ttgrregergefefwef" at bounding box center [815, 274] width 329 height 361
type textarea "ttgrregergefefwef"
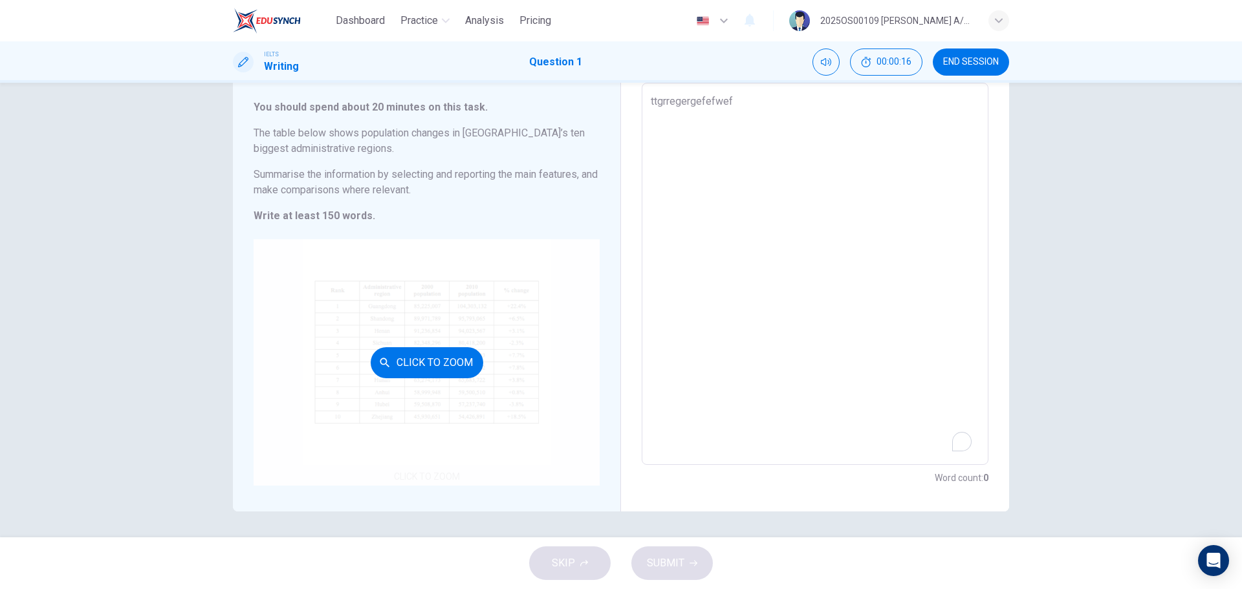
click at [442, 428] on div "Click to Zoom" at bounding box center [427, 362] width 346 height 246
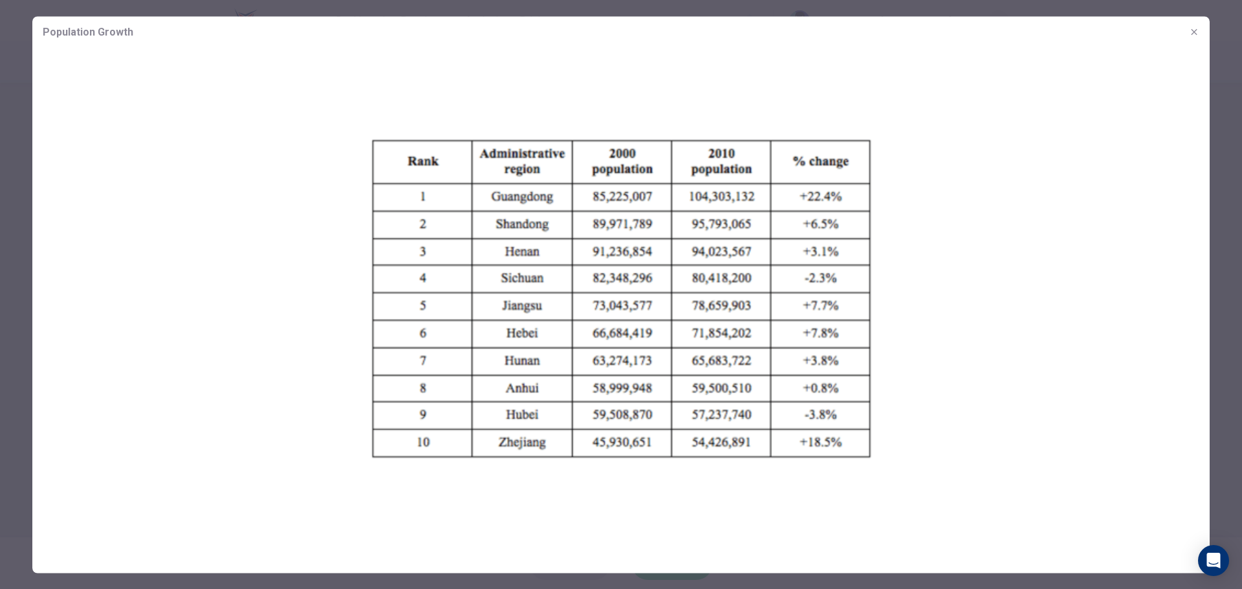
scroll to position [0, 0]
click at [1194, 30] on icon "button" at bounding box center [1194, 32] width 10 height 10
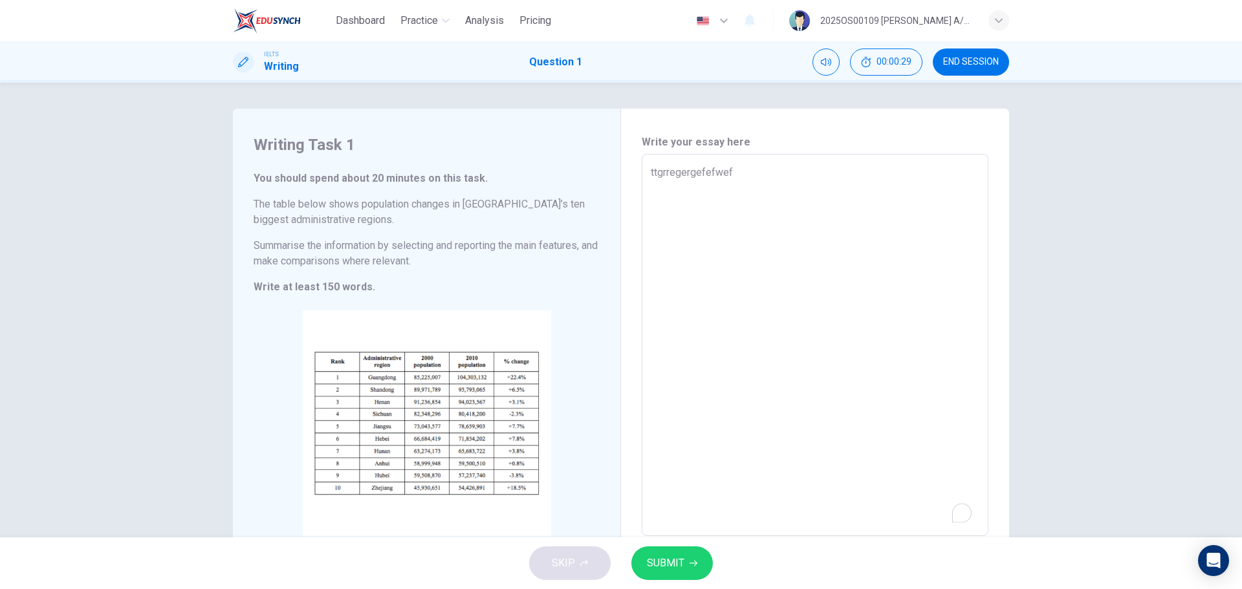
type textarea "x"
click at [735, 170] on textarea "ttgrregergefefwef" at bounding box center [815, 345] width 329 height 361
drag, startPoint x: 736, startPoint y: 170, endPoint x: 651, endPoint y: 170, distance: 84.8
click at [651, 170] on textarea "ttgrregergefefwef" at bounding box center [815, 345] width 329 height 361
type textarea "T"
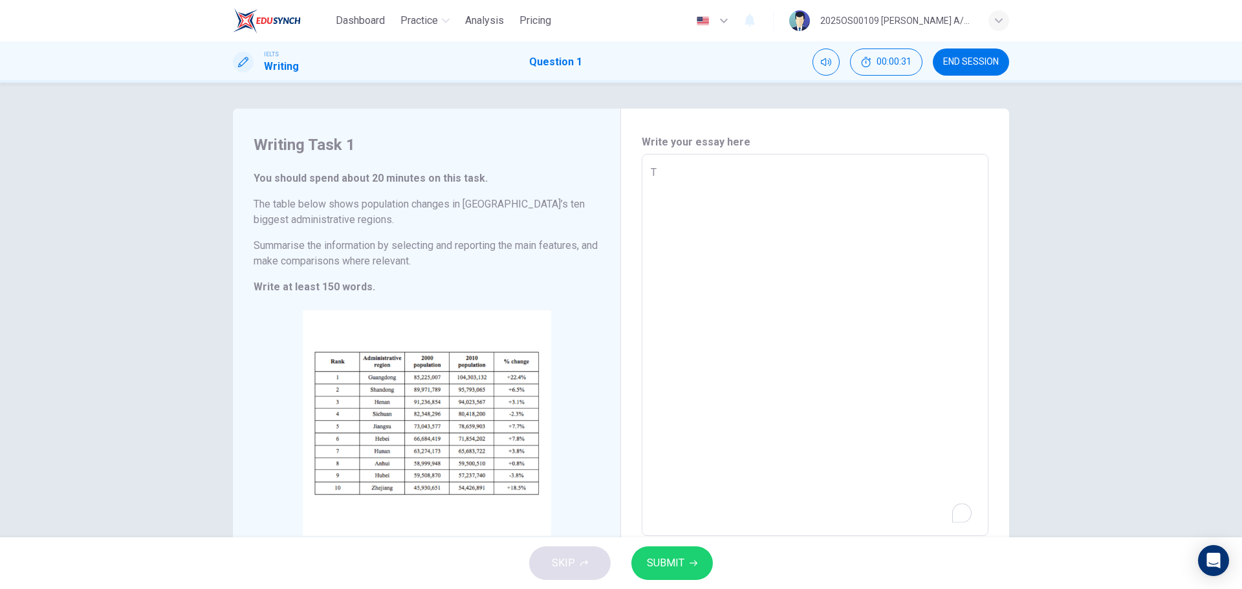
type textarea "x"
type textarea "Th"
type textarea "x"
type textarea "The"
type textarea "x"
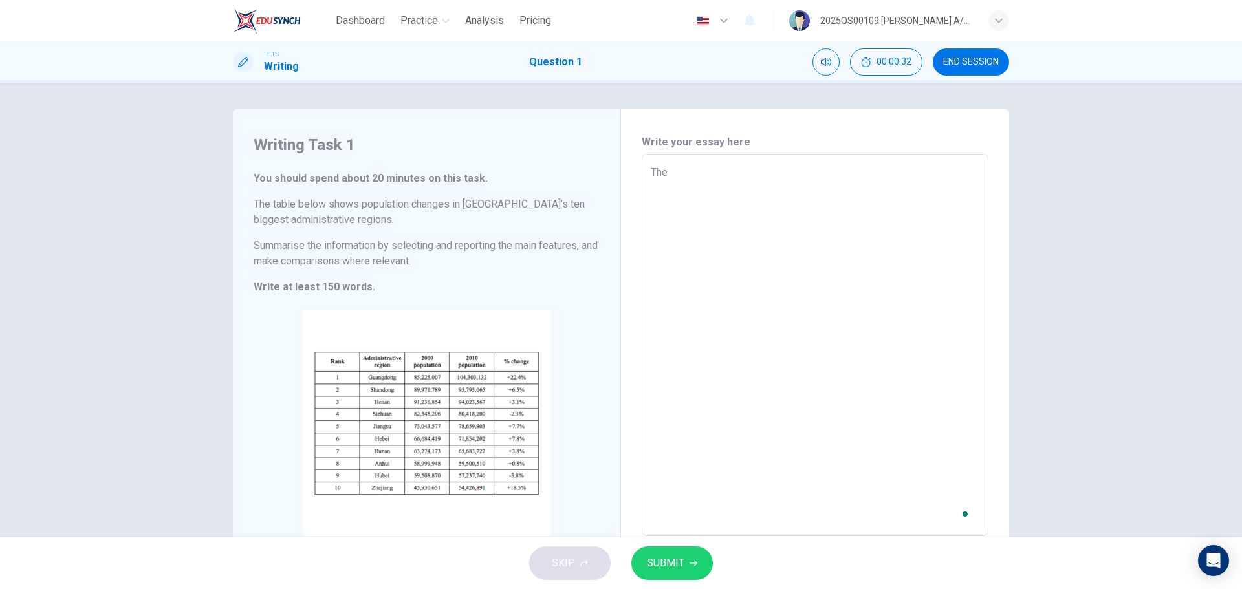
type textarea "The"
type textarea "x"
type textarea "The t"
type textarea "x"
type textarea "The ta"
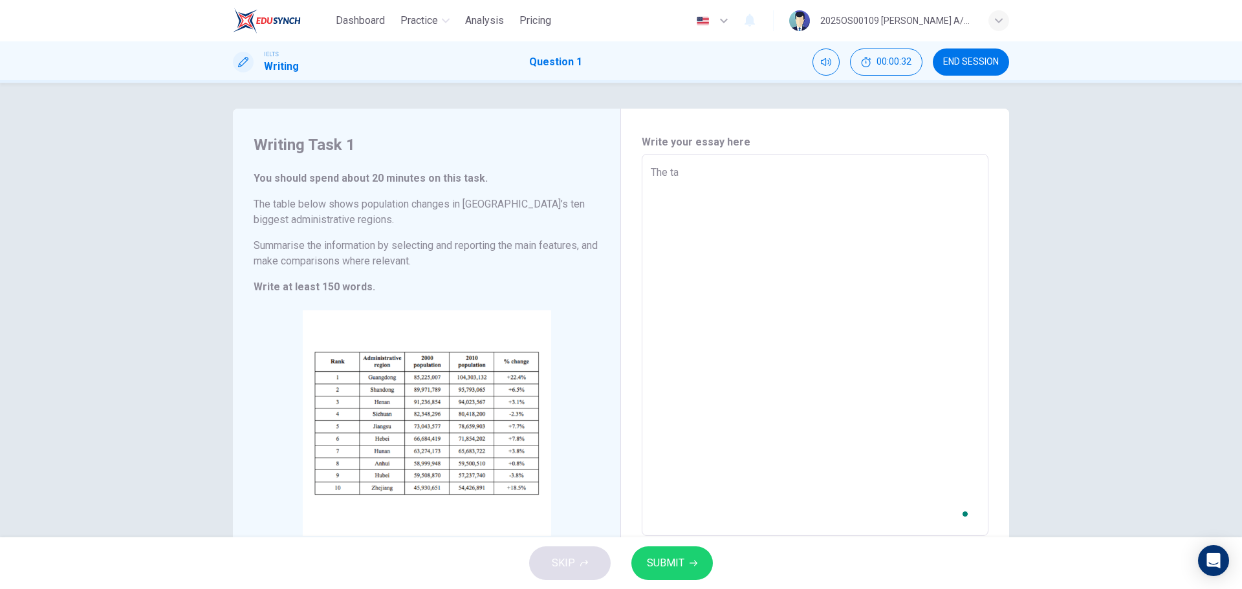
type textarea "x"
type textarea "The tab"
type textarea "x"
type textarea "The tabl"
type textarea "x"
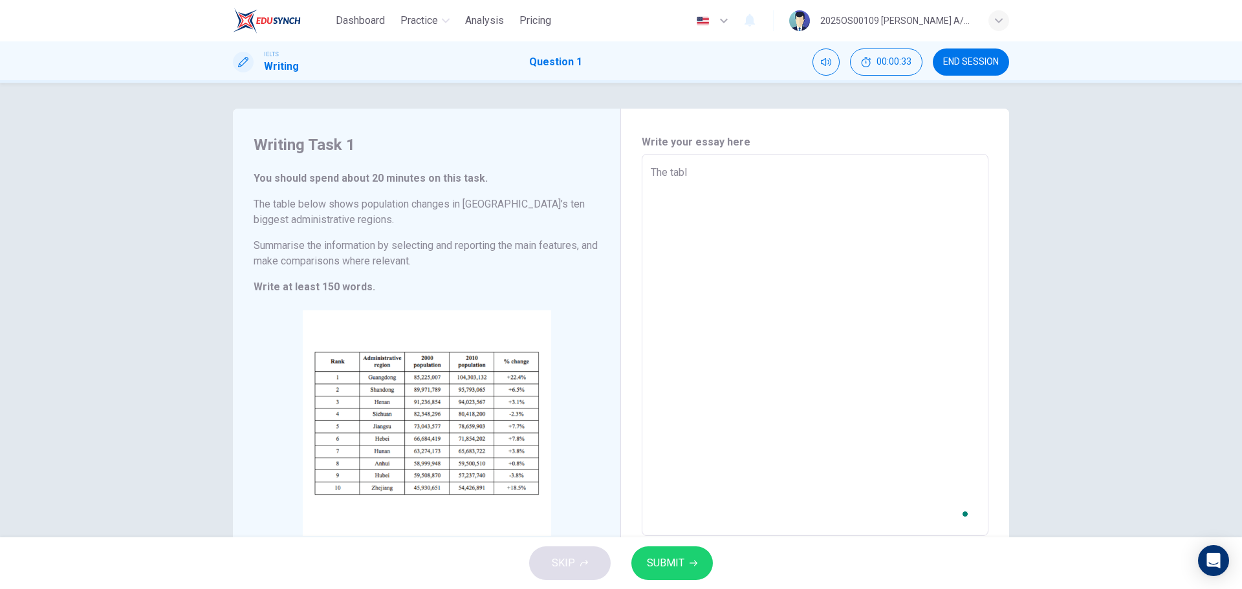
type textarea "The table"
type textarea "x"
type textarea "The table"
type textarea "x"
type textarea "The table b"
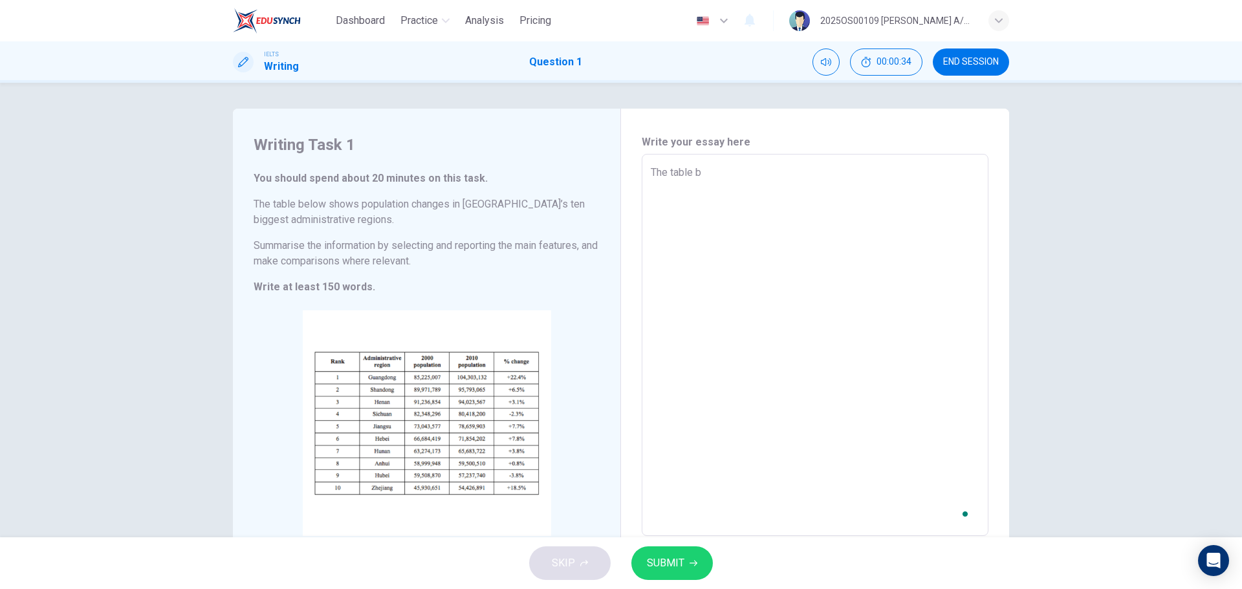
type textarea "x"
type textarea "The table be"
type textarea "x"
type textarea "The table bel"
type textarea "x"
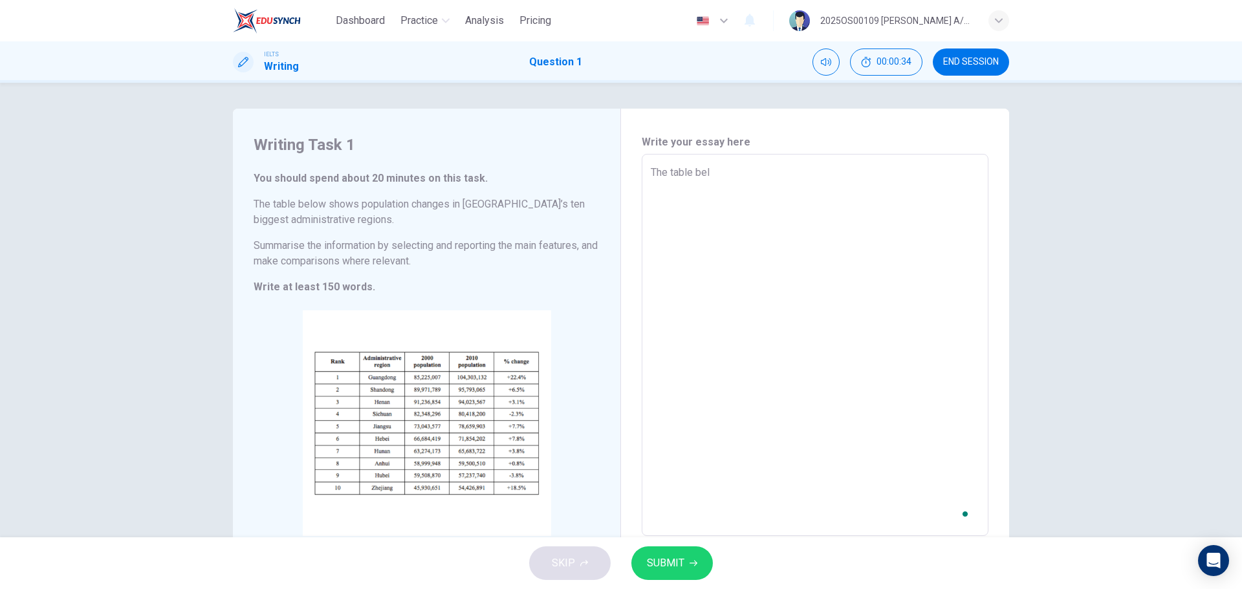
type textarea "The table belo"
type textarea "x"
type textarea "The table bel"
type textarea "x"
type textarea "The table be"
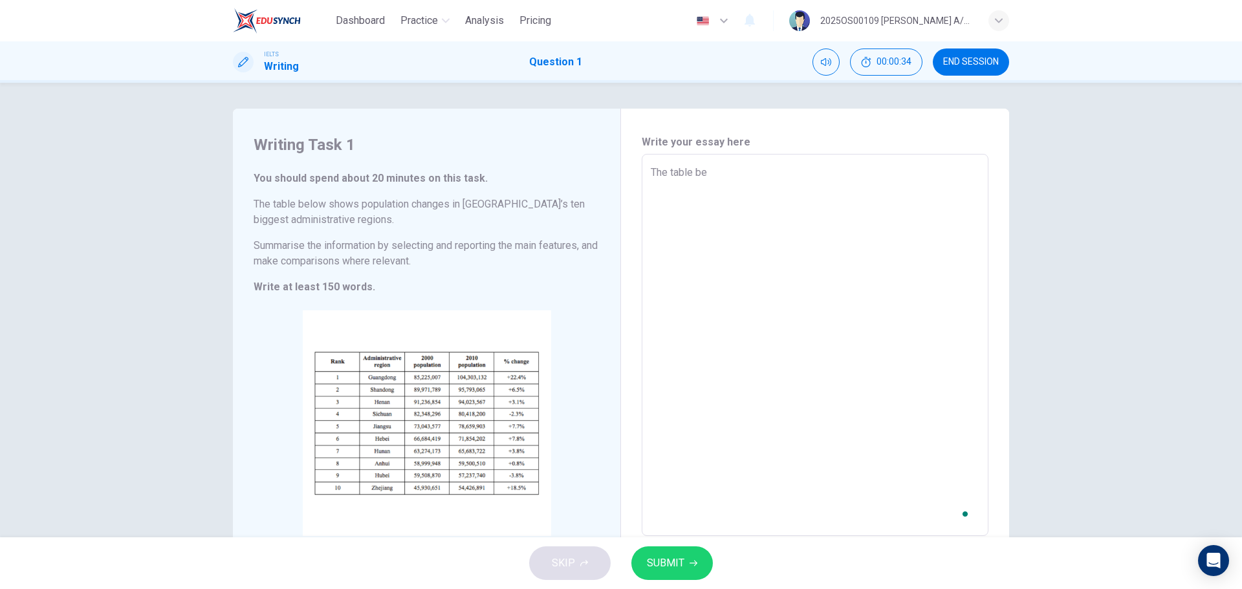
type textarea "x"
type textarea "The table b"
type textarea "x"
type textarea "The table"
type textarea "x"
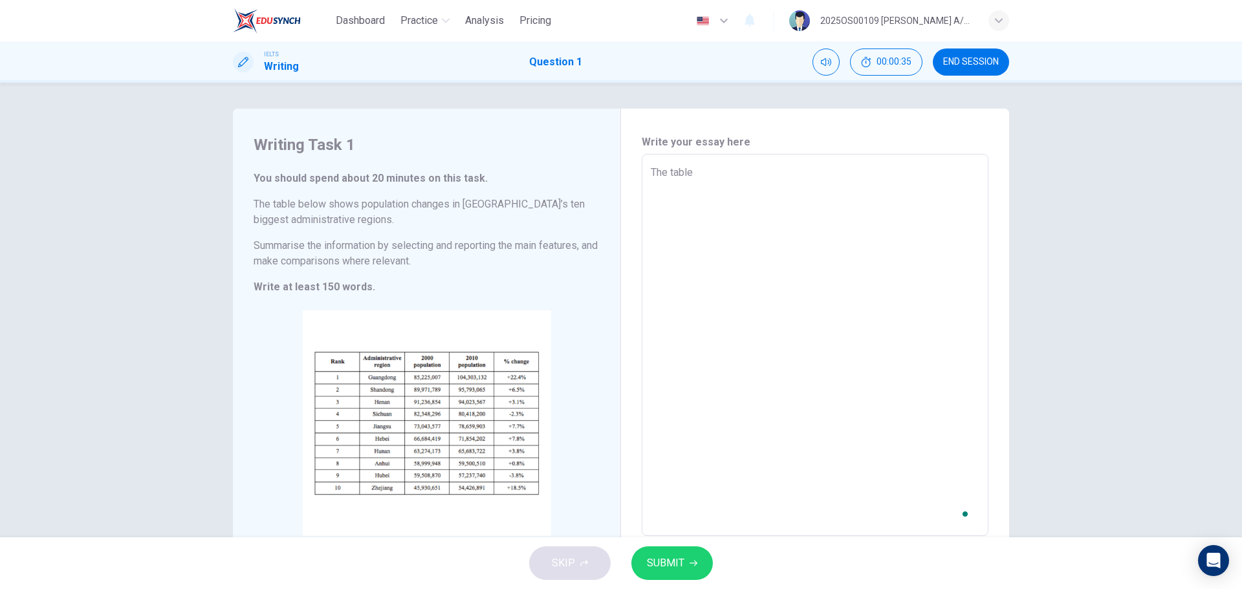
type textarea "The table i"
type textarea "x"
type textarea "The table il"
type textarea "x"
type textarea "The table ill"
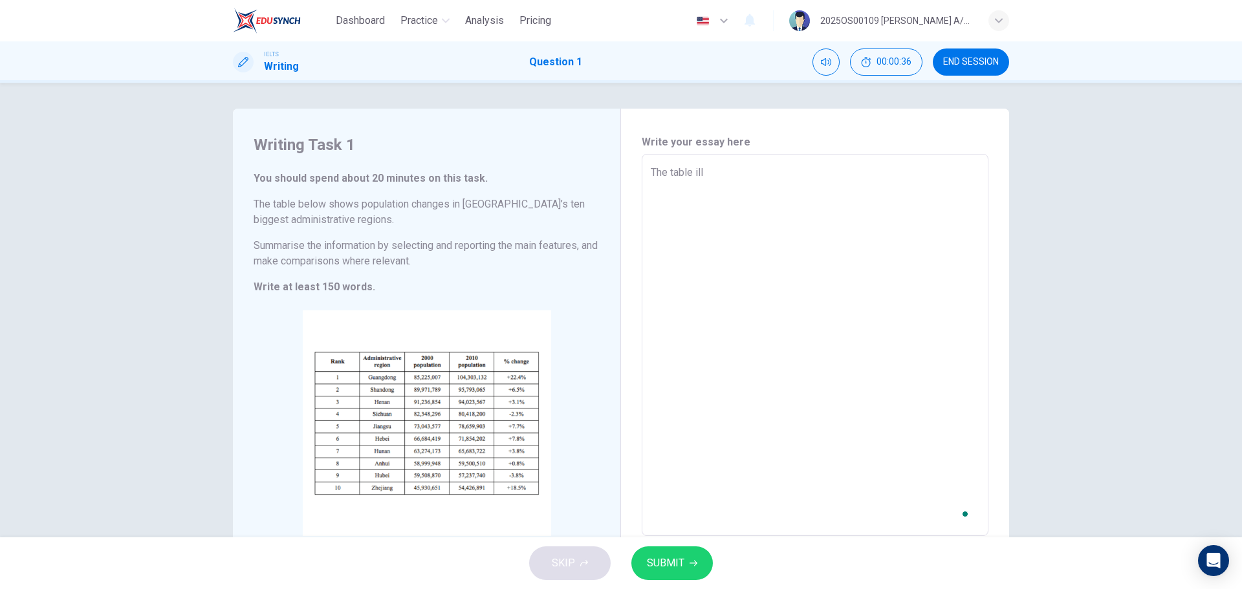
type textarea "x"
type textarea "The table illu"
type textarea "x"
type textarea "The table illus"
type textarea "x"
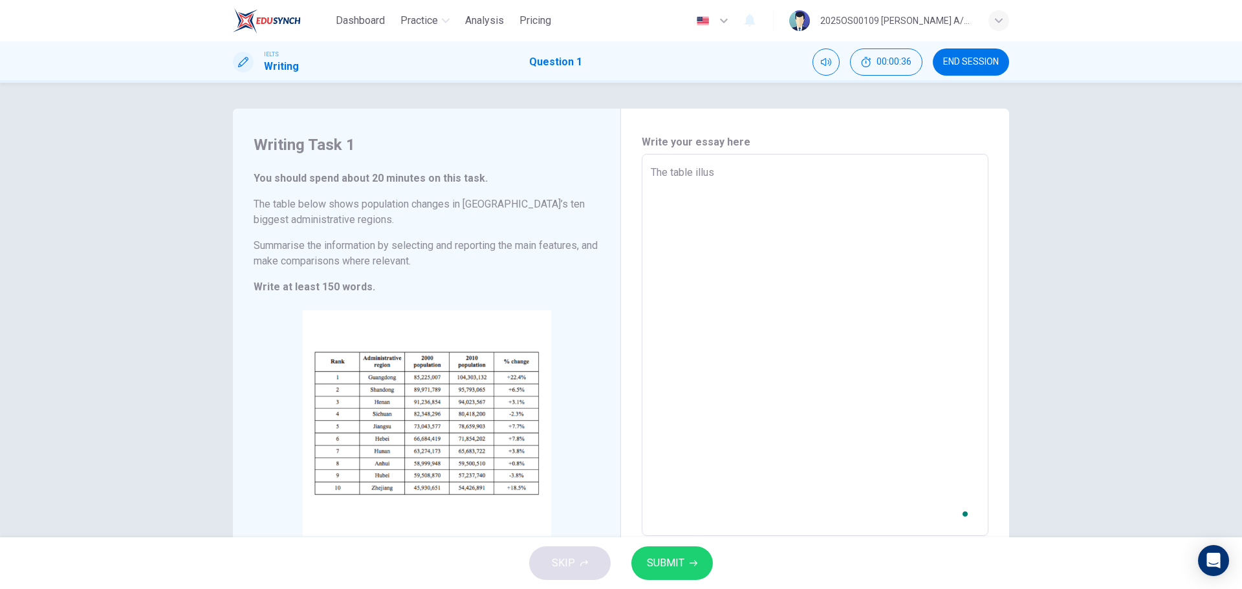
type textarea "The table illust"
type textarea "x"
type textarea "The table illustr"
type textarea "x"
type textarea "The table illustra"
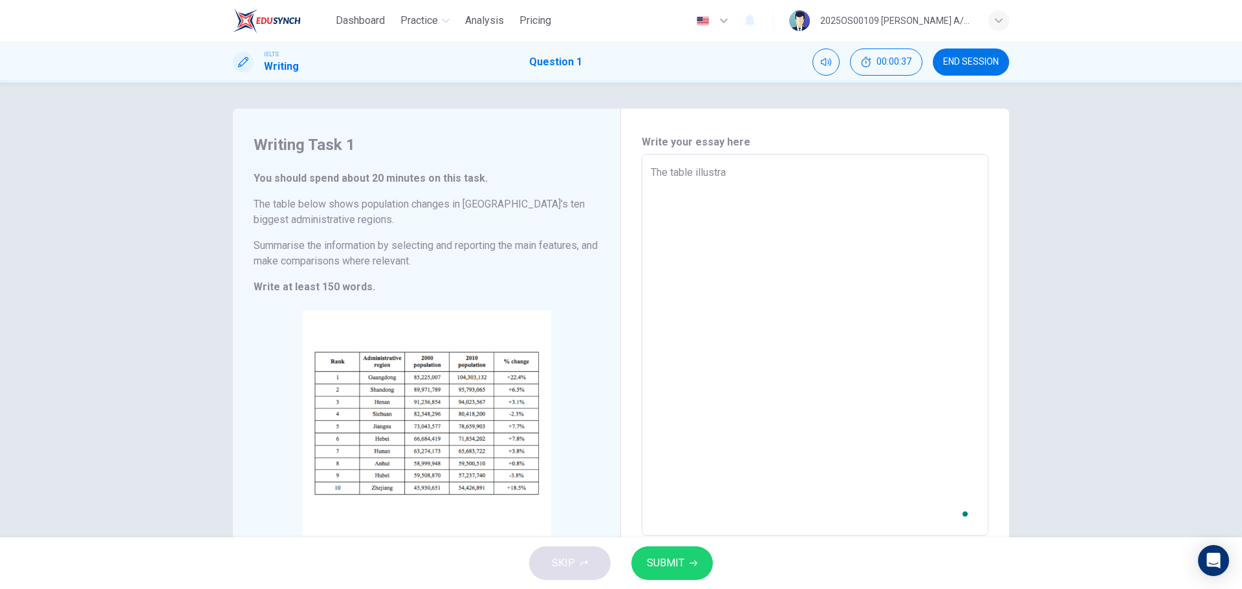
type textarea "x"
type textarea "The table illustrat"
type textarea "x"
type textarea "The table illustrate"
type textarea "x"
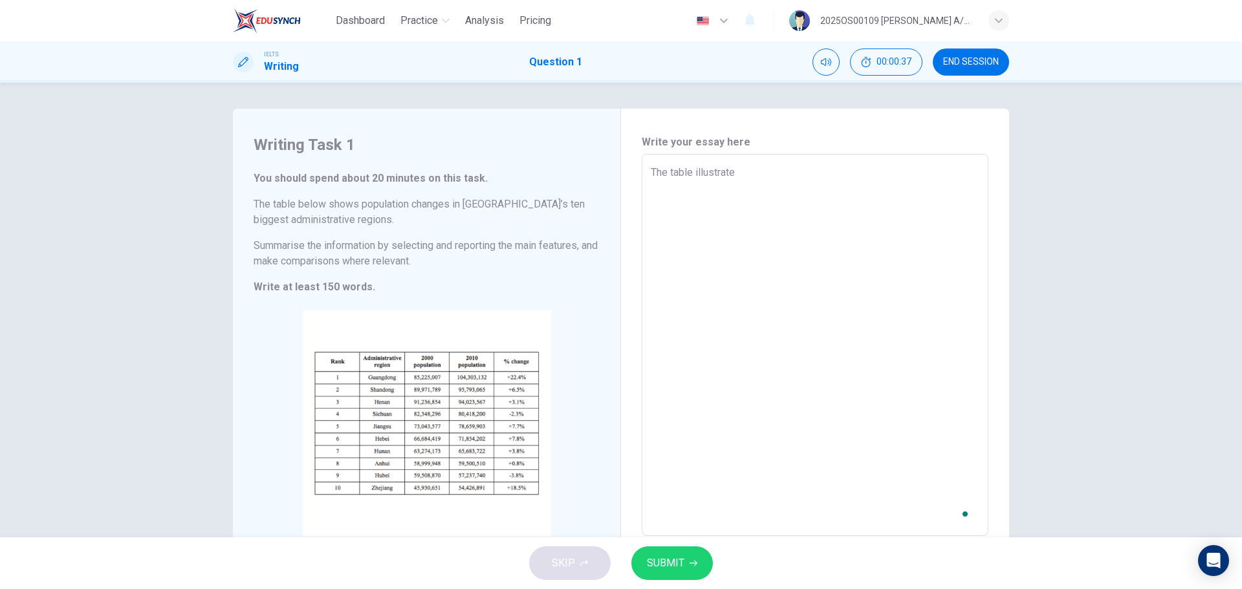
type textarea "The table illustrated"
type textarea "x"
type textarea "The table illustrated"
type textarea "x"
type textarea "The table illustrated"
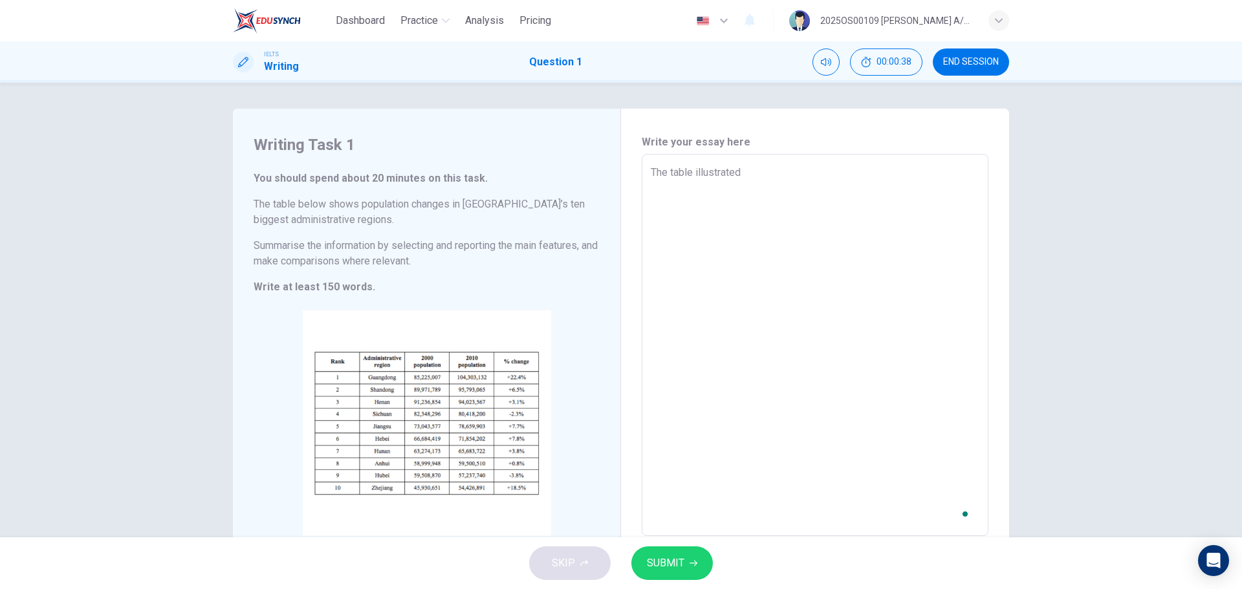
type textarea "x"
type textarea "The table illustrate"
type textarea "x"
type textarea "The table illustrates"
type textarea "x"
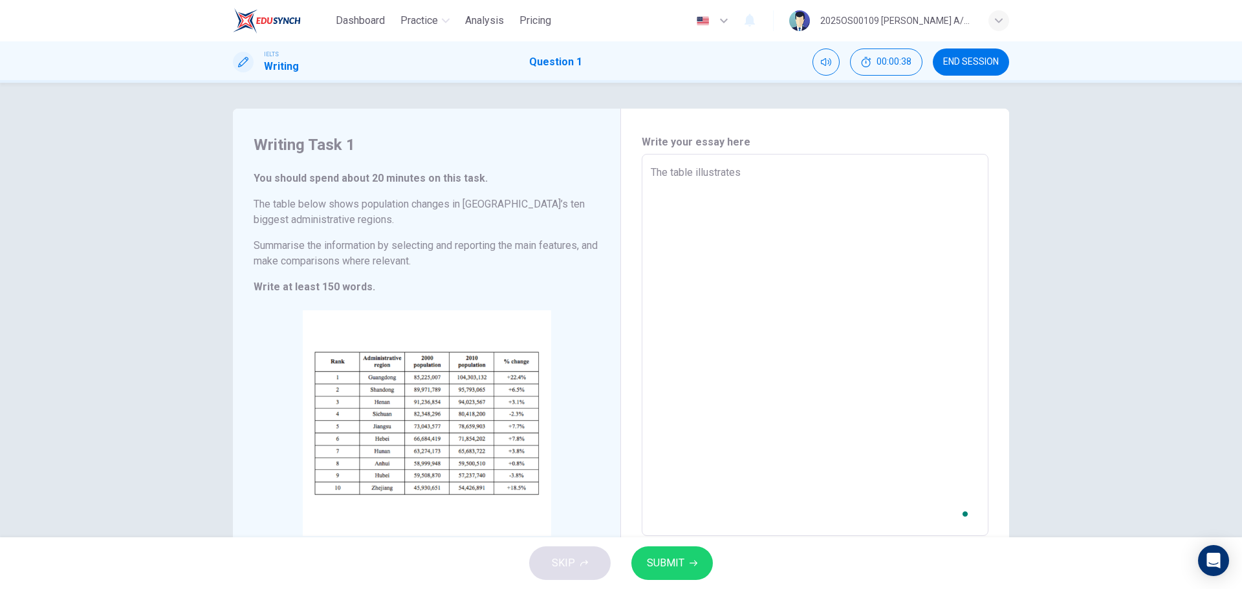
type textarea "The table illustrates"
type textarea "x"
type textarea "The table illustrates"
type textarea "x"
click at [747, 171] on textarea "The table illustrates" at bounding box center [815, 345] width 329 height 361
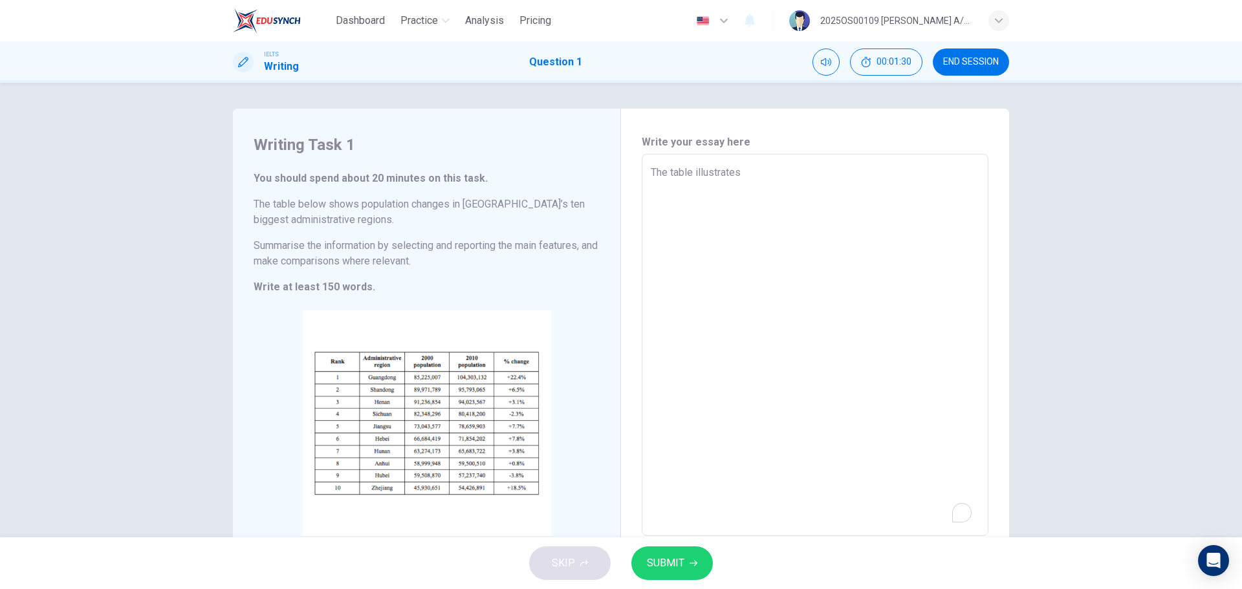
type textarea "The table illustrates c"
type textarea "x"
type textarea "The table illustrates co"
type textarea "x"
type textarea "The table illustrates com"
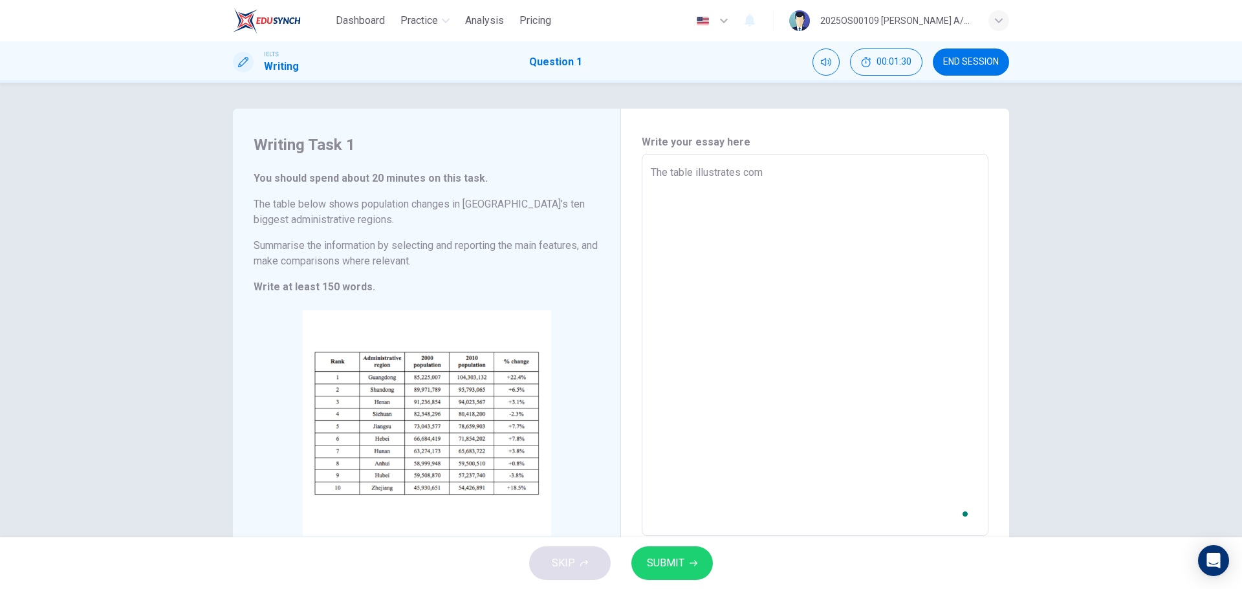
type textarea "x"
type textarea "The table illustrates comp"
type textarea "x"
type textarea "The table illustrates compa"
type textarea "x"
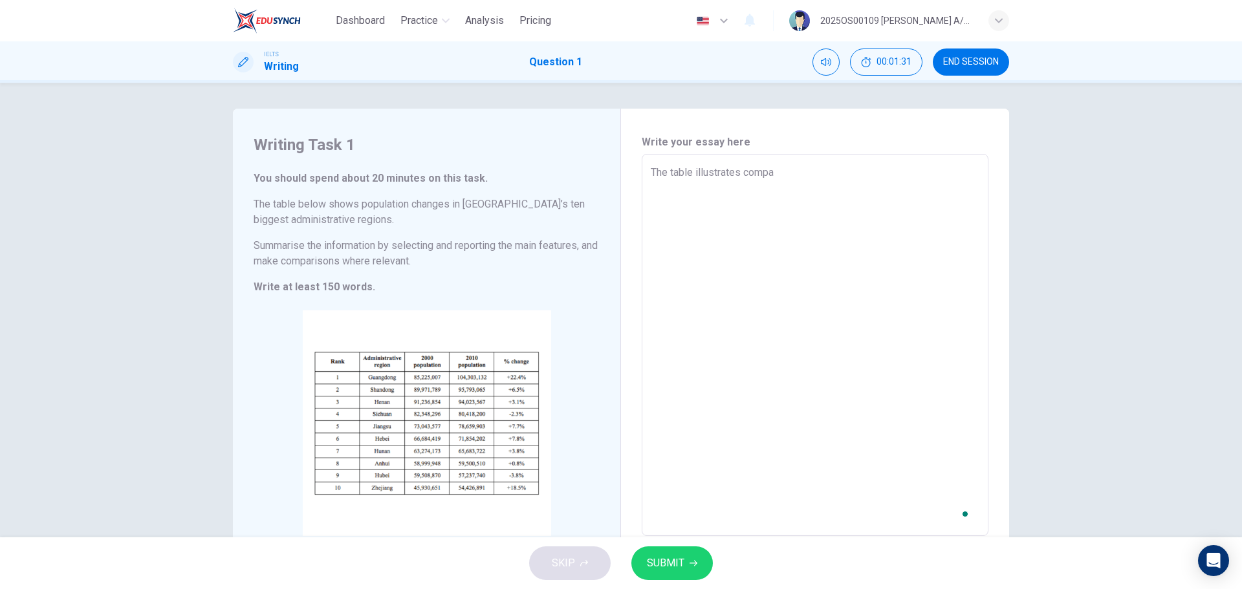
type textarea "The table illustrates compar"
type textarea "x"
type textarea "The table illustrates compari"
type textarea "x"
type textarea "The table illustrates comparin"
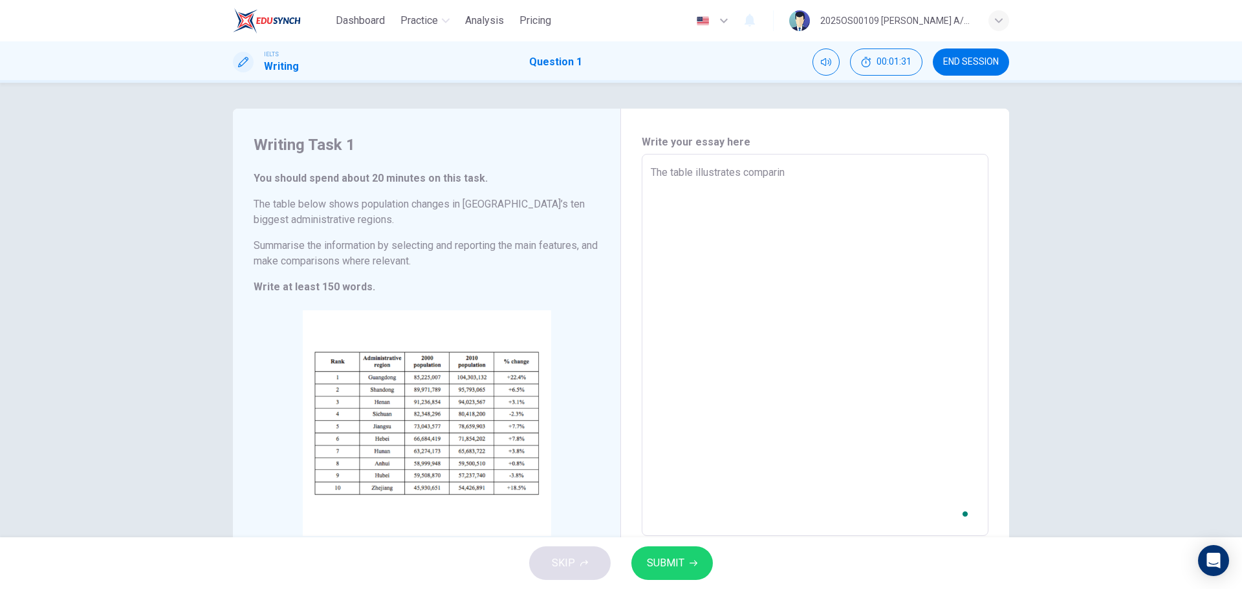
type textarea "x"
type textarea "The table illustrates comparing"
type textarea "x"
type textarea "The table illustrates comparing"
type textarea "x"
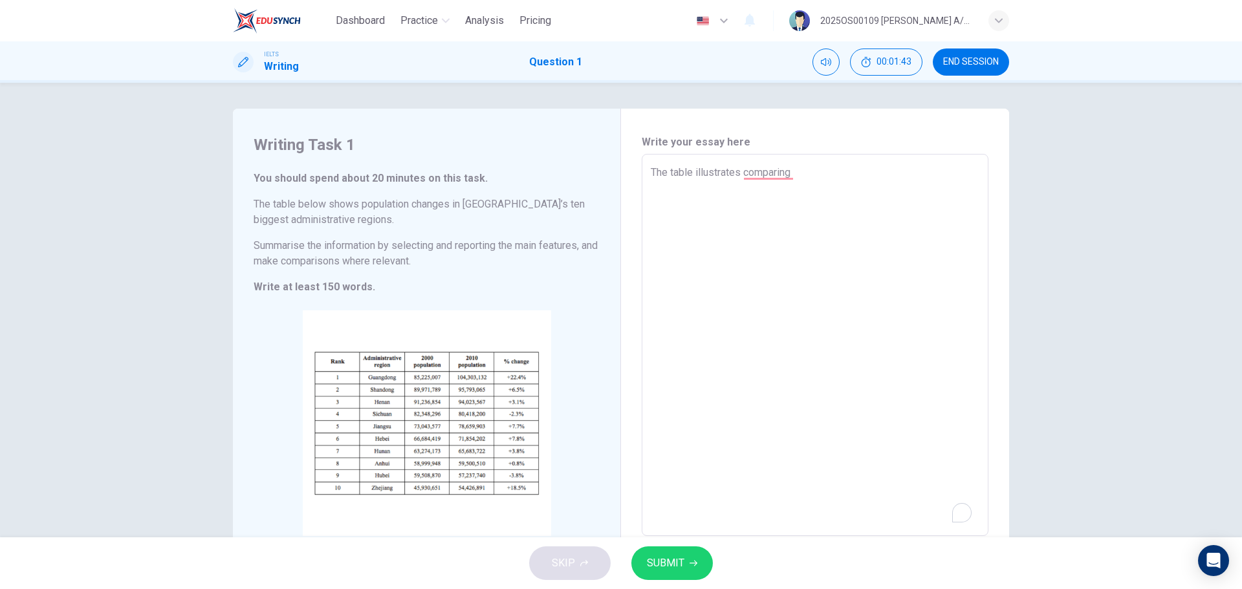
type textarea "The table illustrates comparing t"
type textarea "x"
type textarea "The table illustrates comparing th"
type textarea "x"
type textarea "The table illustrates comparing the"
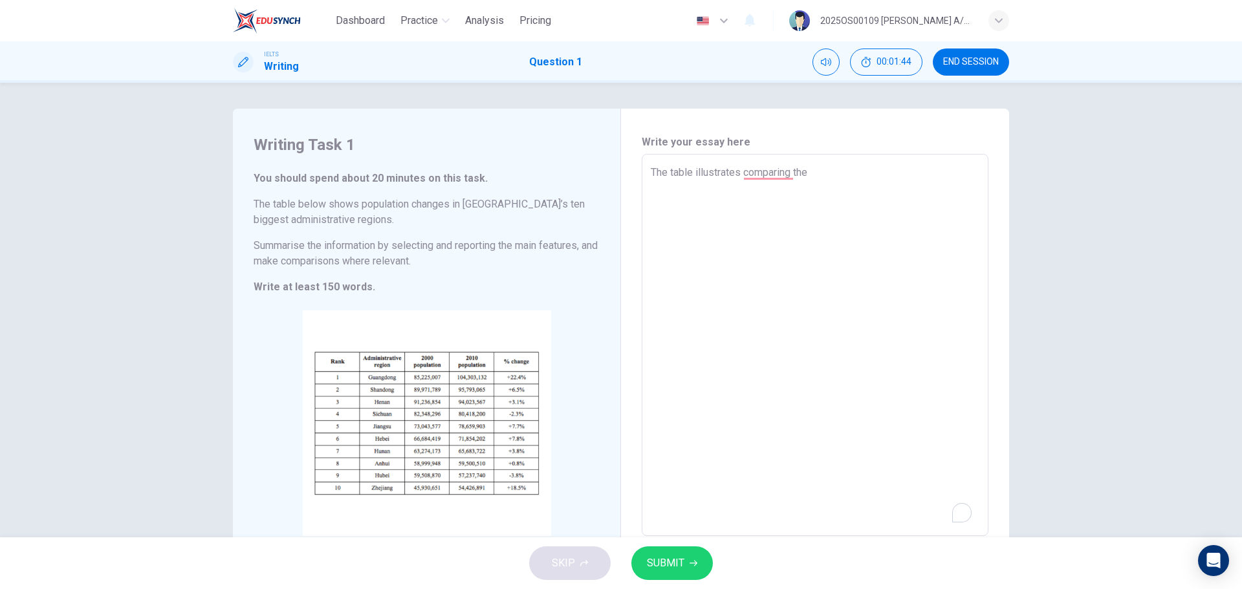
type textarea "x"
type textarea "The table illustrates comparing the"
type textarea "x"
type textarea "The table illustrates comparing the r"
type textarea "x"
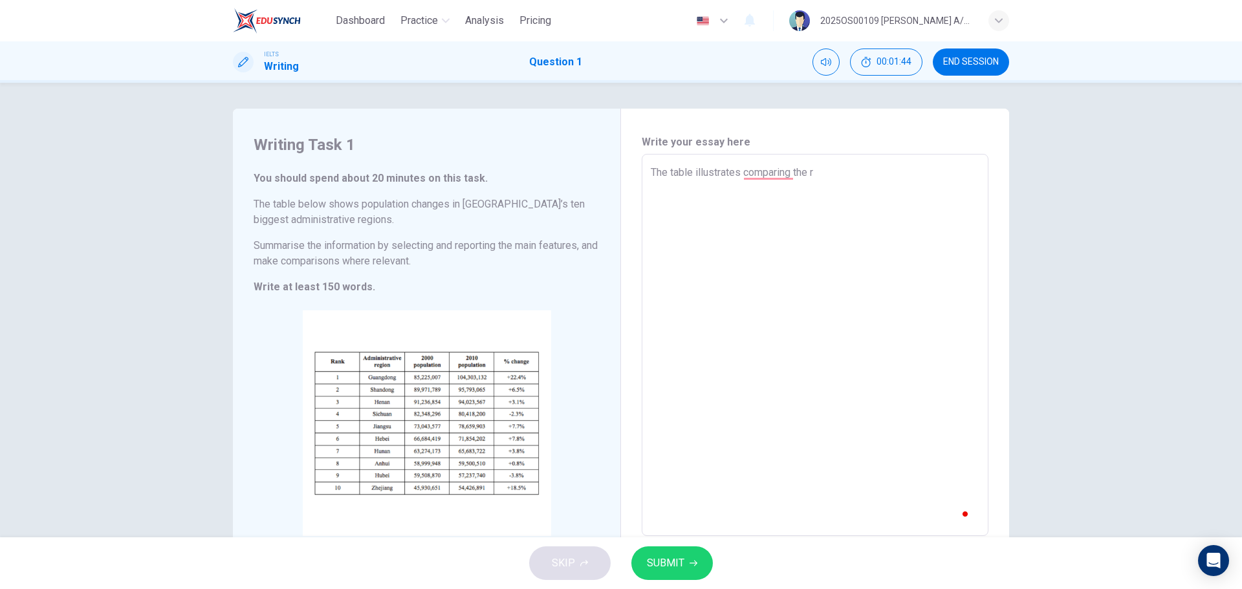
type textarea "The table illustrates comparing the ra"
type textarea "x"
type textarea "The table illustrates comparing the ran"
type textarea "x"
type textarea "The table illustrates comparing the rank"
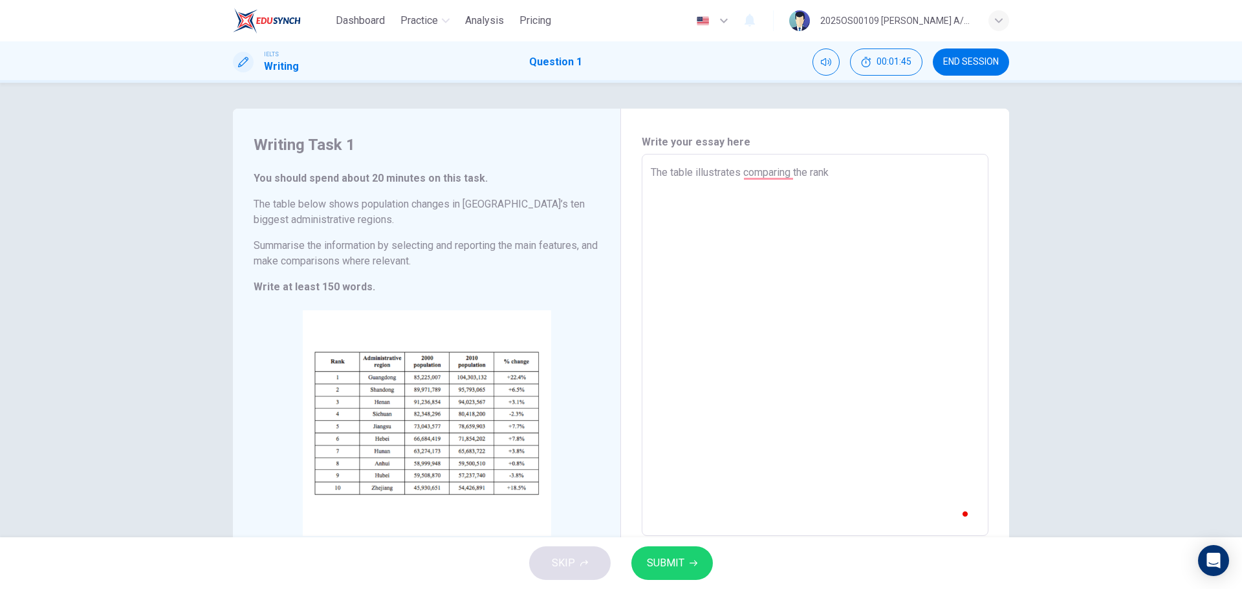
type textarea "x"
type textarea "The table illustrates comparing the rank"
type textarea "x"
type textarea "The table illustrates comparing the rank o"
type textarea "x"
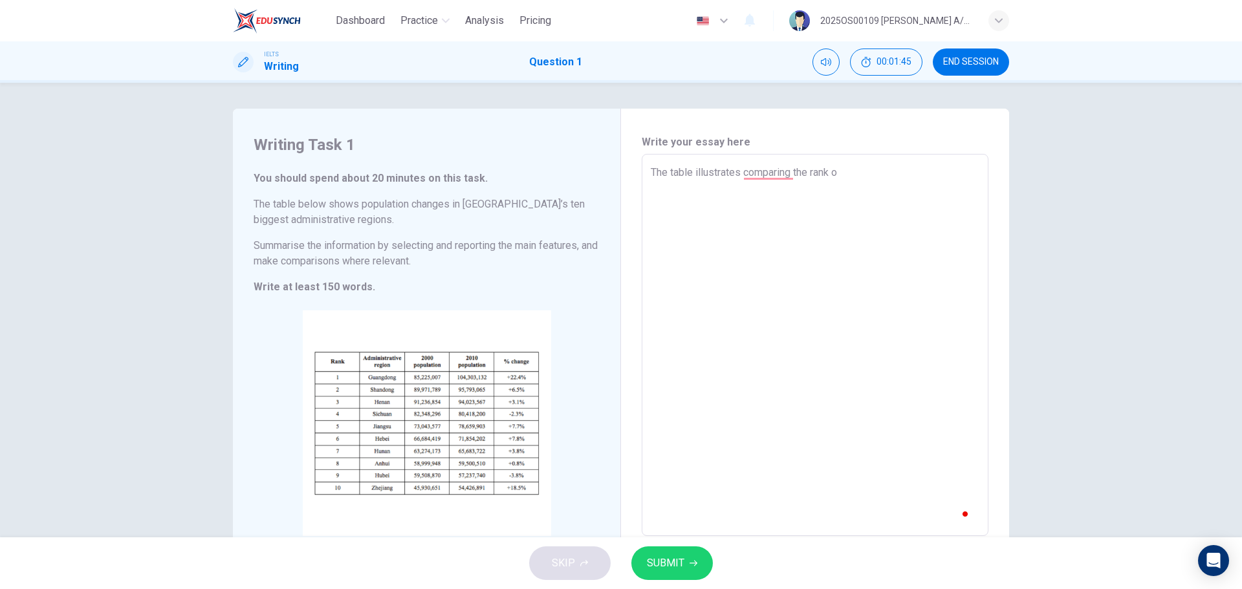
type textarea "The table illustrates comparing the rank of"
type textarea "x"
click at [874, 168] on textarea "The table illustrates comparing the rank of" at bounding box center [815, 345] width 329 height 361
click at [794, 169] on textarea "The table illustrates comparing the rank of" at bounding box center [815, 345] width 329 height 361
type textarea "The table illustrates comparingthe rank of"
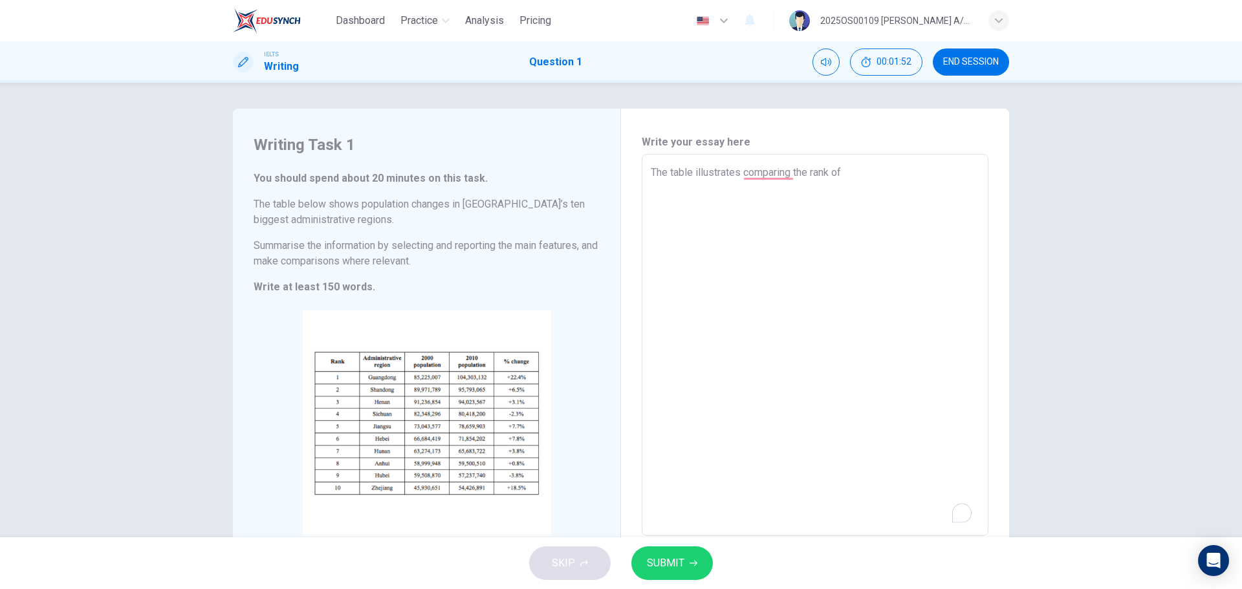
type textarea "x"
type textarea "The table illustrates comparinthe rank of"
type textarea "x"
type textarea "The table illustrates comparithe rank of"
type textarea "x"
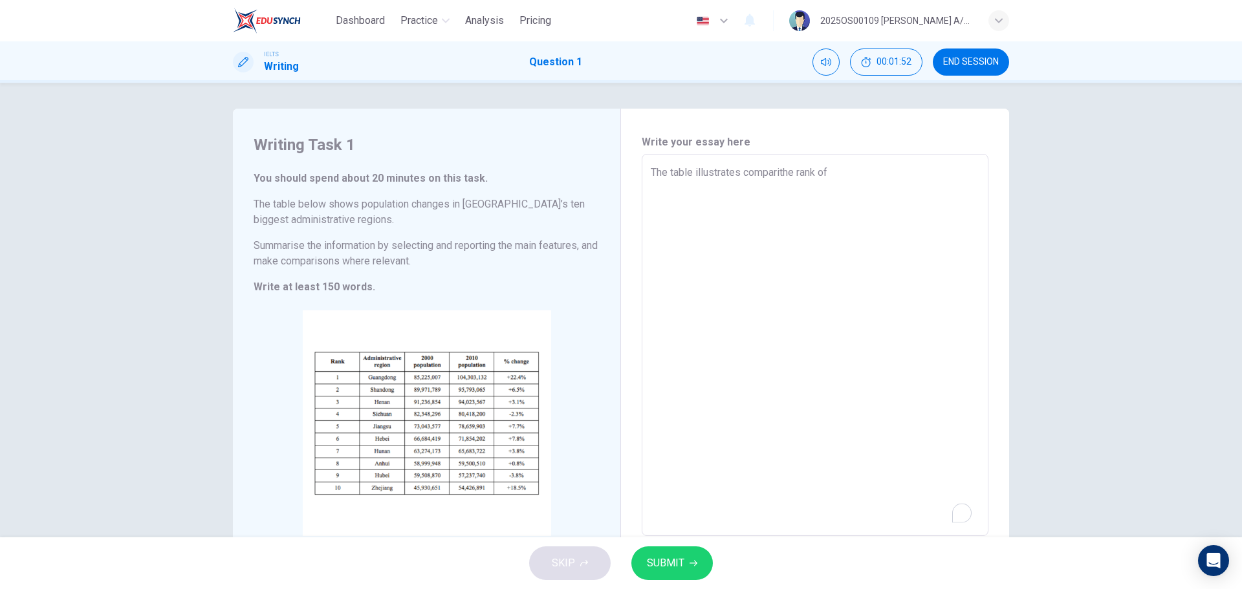
type textarea "The table illustrates comparthe rank of"
type textarea "x"
type textarea "The table illustrates compathe rank of"
type textarea "x"
type textarea "The table illustrates compthe rank of"
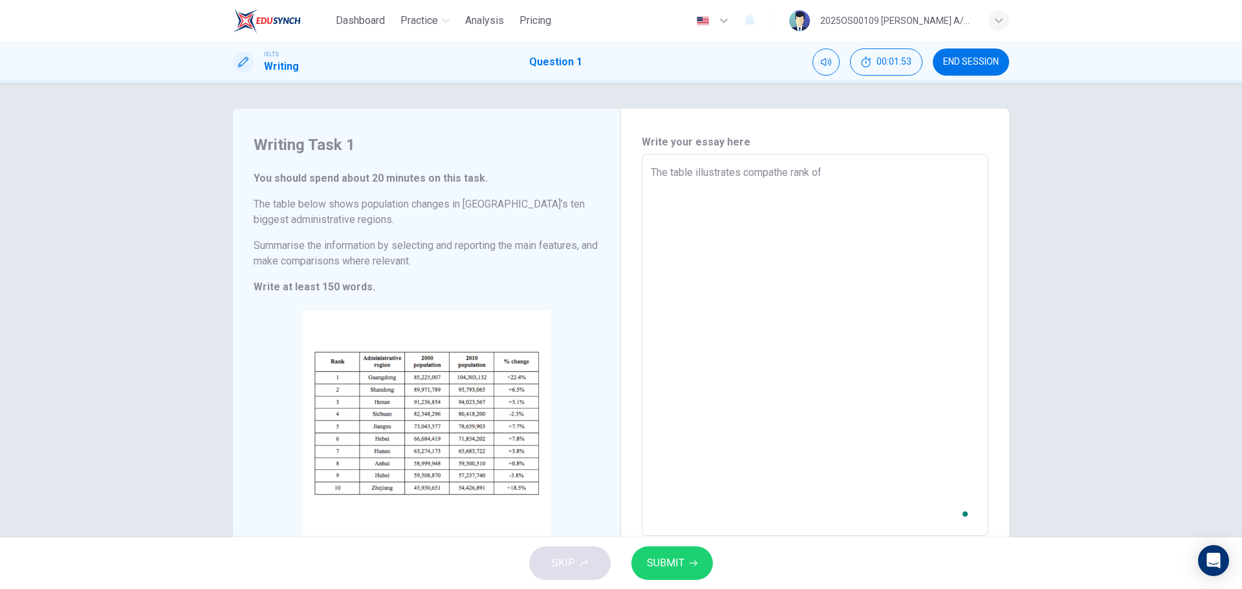
type textarea "x"
type textarea "The table illustrates comthe rank of"
type textarea "x"
type textarea "The table illustrates cothe rank of"
type textarea "x"
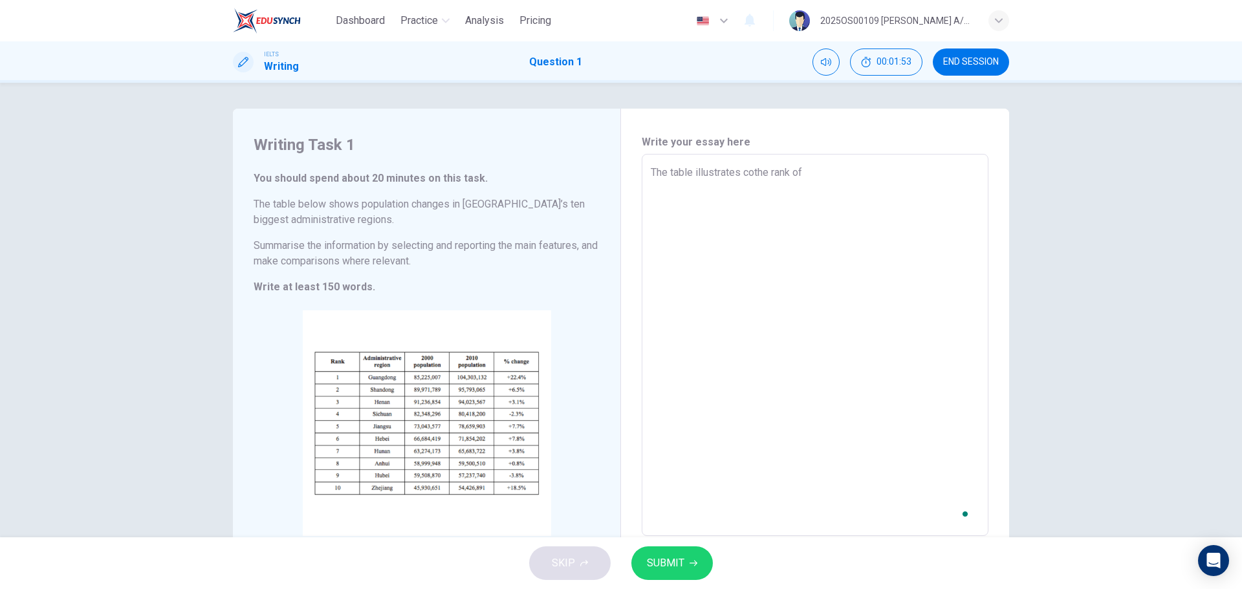
type textarea "The table illustrates cthe rank of"
type textarea "x"
type textarea "The table illustrates the rank of"
type textarea "x"
type textarea "The table illustrates athe rank of"
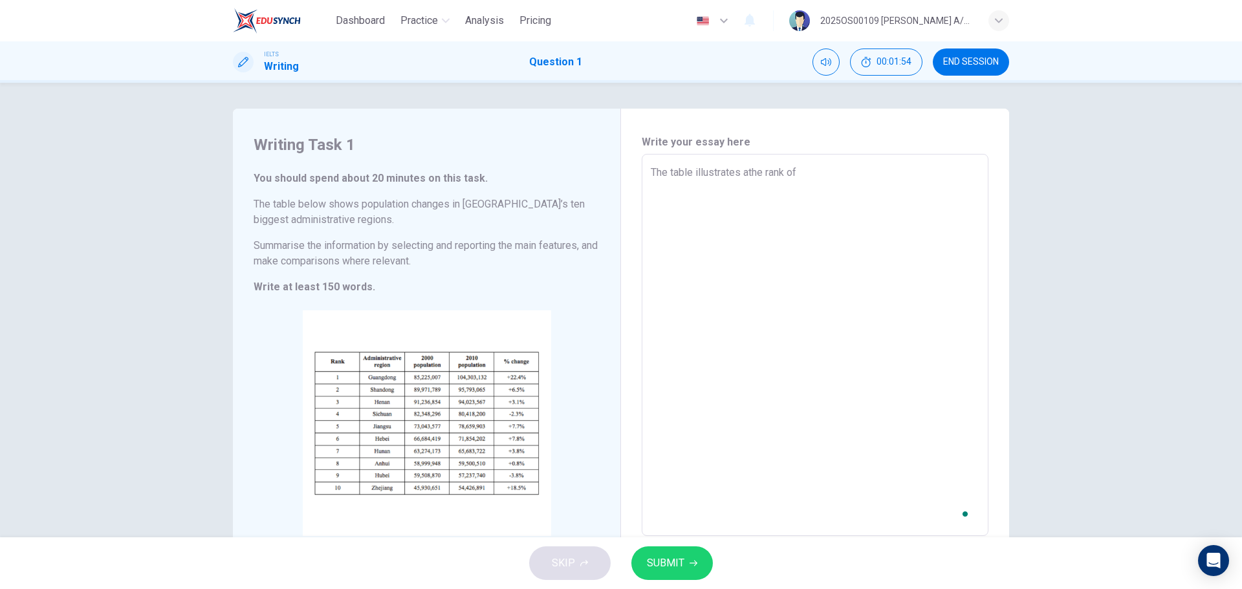
type textarea "x"
type textarea "The table illustrates a the rank of"
type textarea "x"
type textarea "The table illustrates a cthe rank of"
type textarea "x"
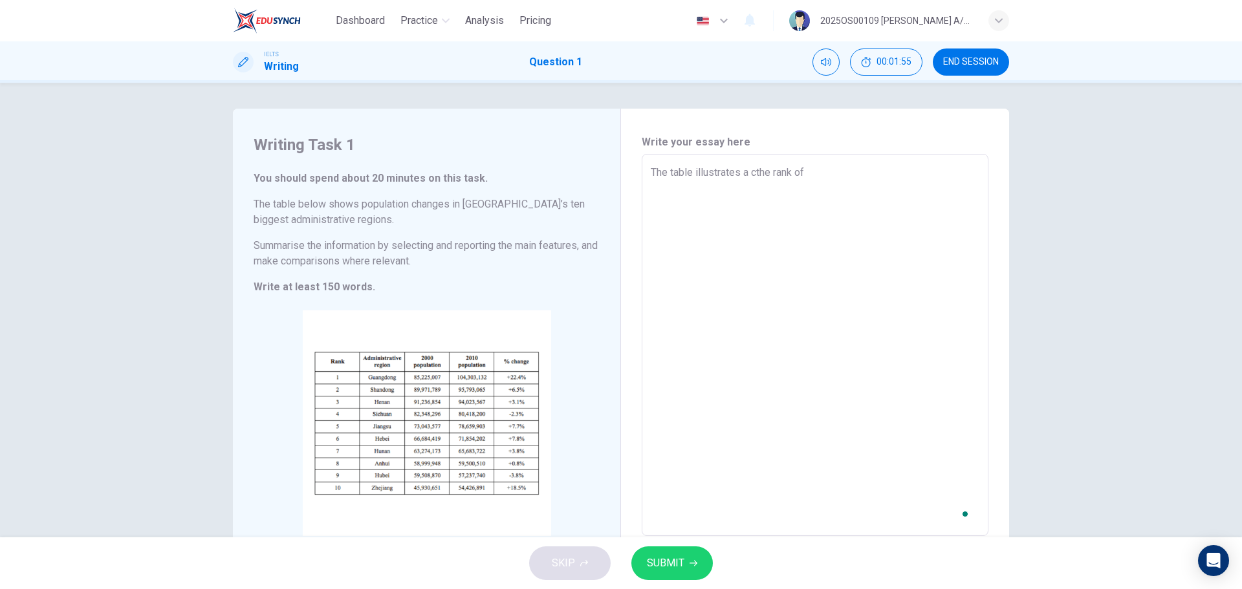
type textarea "The table illustrates a cothe rank of"
type textarea "x"
type textarea "The table illustrates a comthe rank of"
type textarea "x"
type textarea "The table illustrates a compthe rank of"
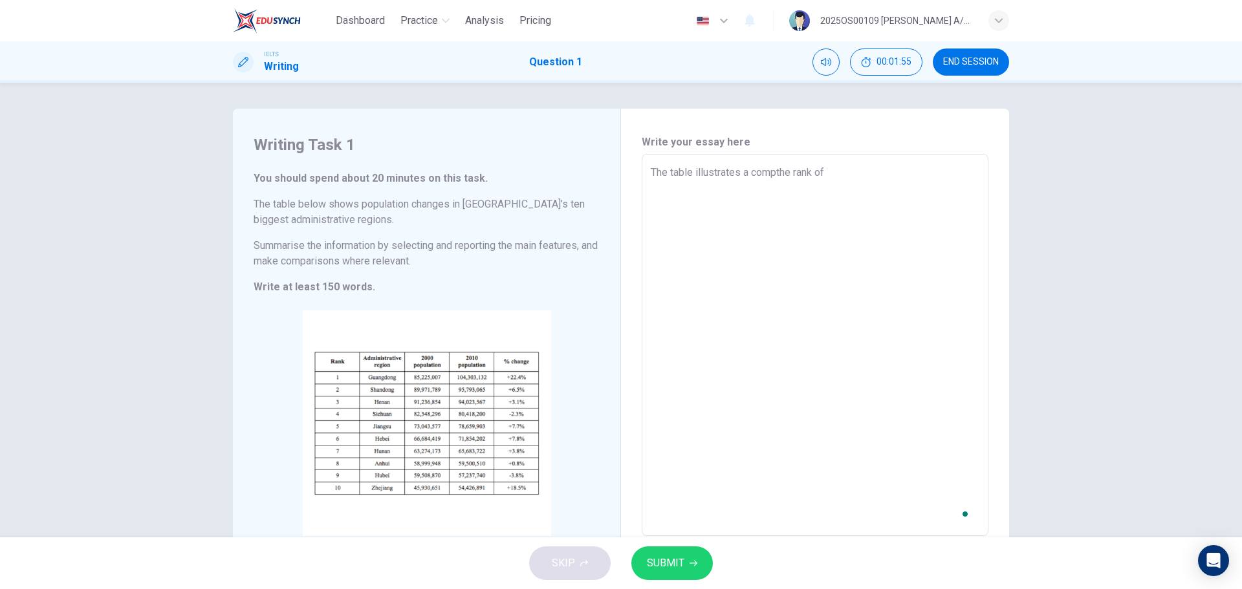
type textarea "x"
type textarea "The table illustrates a compathe rank of"
type textarea "x"
type textarea "The table illustrates a comparthe rank of"
type textarea "x"
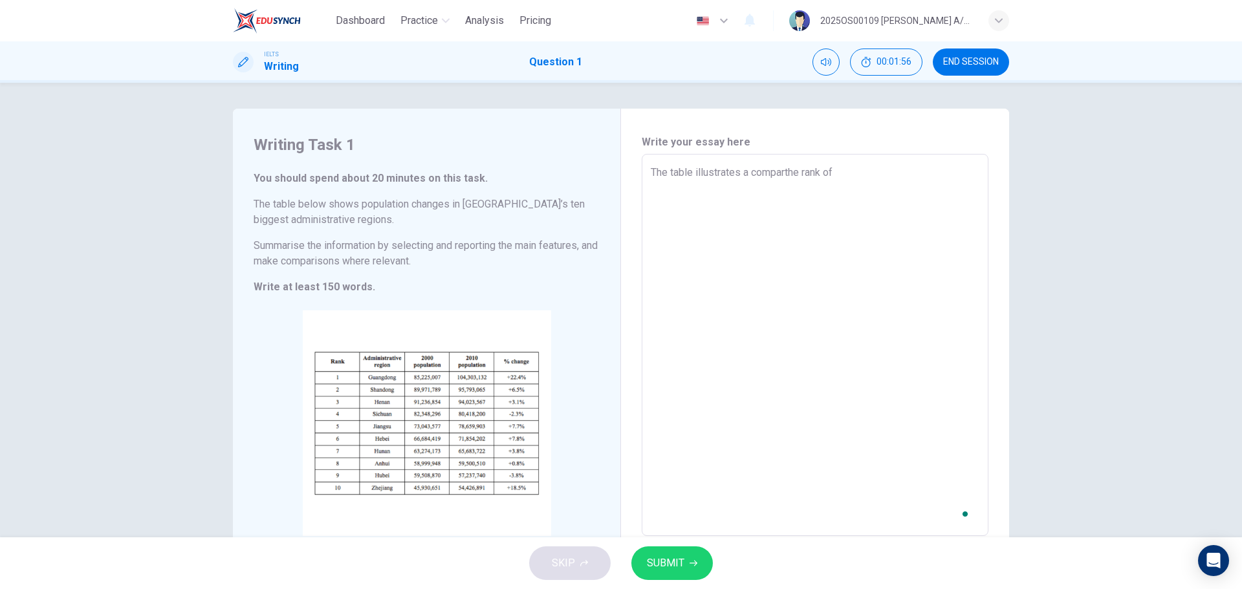
type textarea "The table illustrates a comparithe rank of"
type textarea "x"
type textarea "The table illustrates a comparisthe rank of"
type textarea "x"
type textarea "The table illustrates a comparisothe rank of"
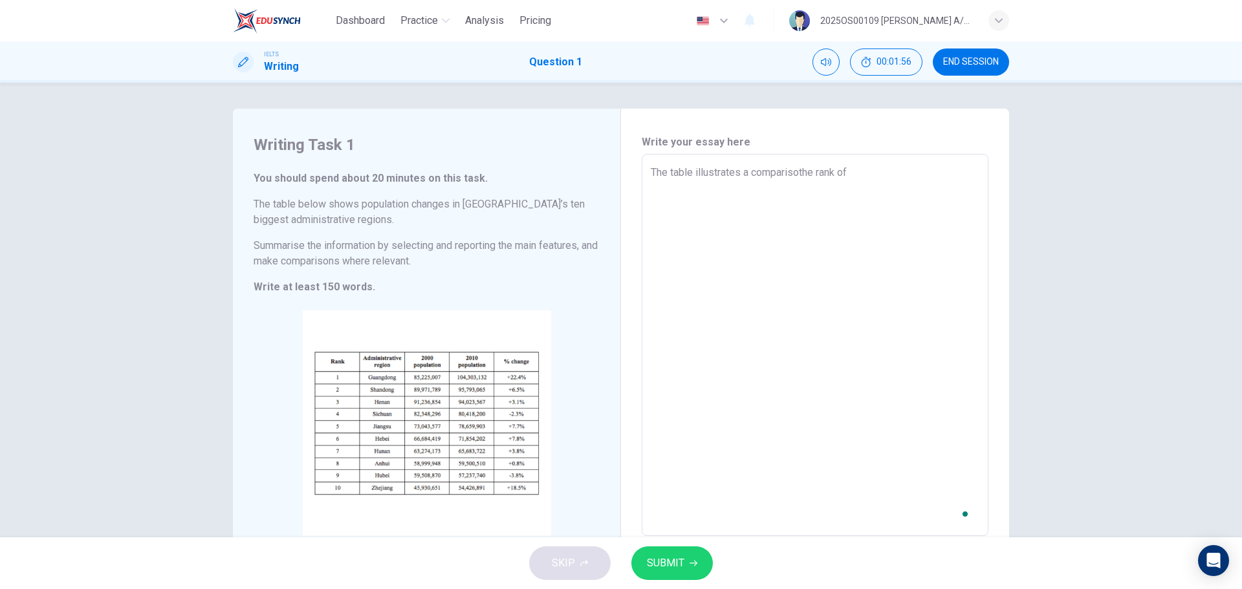
type textarea "x"
type textarea "The table illustrates a comparisonthe rank of"
type textarea "x"
type textarea "The table illustrates a comparison the rank of"
type textarea "x"
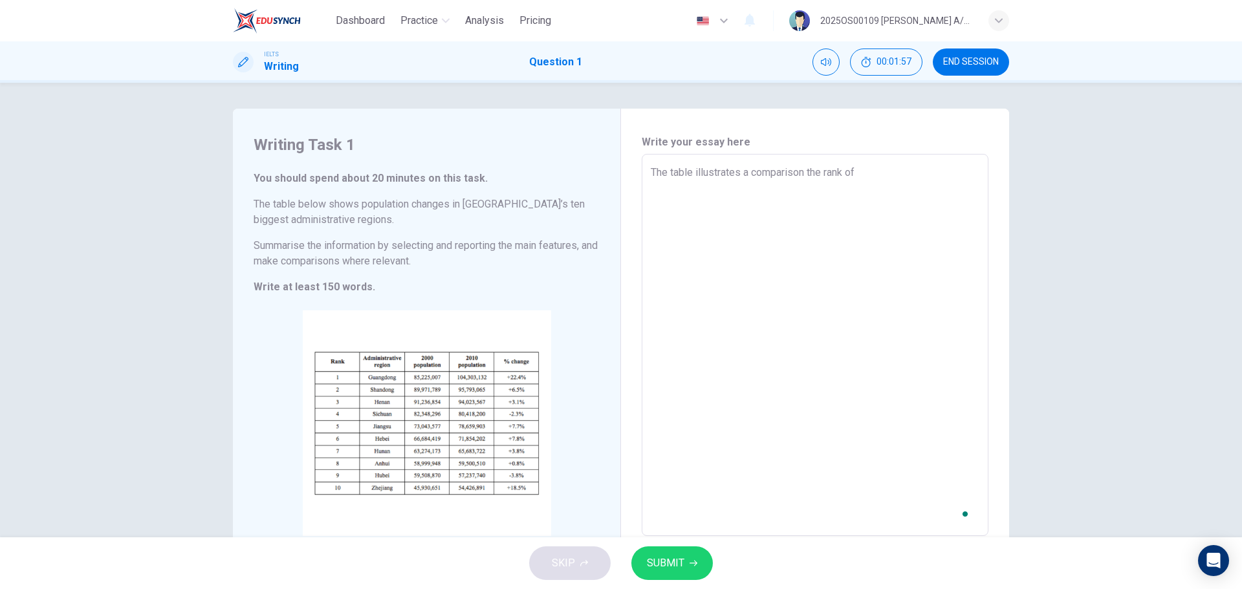
type textarea "The table illustrates a comparison othe rank of"
type textarea "x"
type textarea "The table illustrates a comparison odthe rank of"
type textarea "x"
type textarea "The table illustrates a comparison of China'sthe rank of"
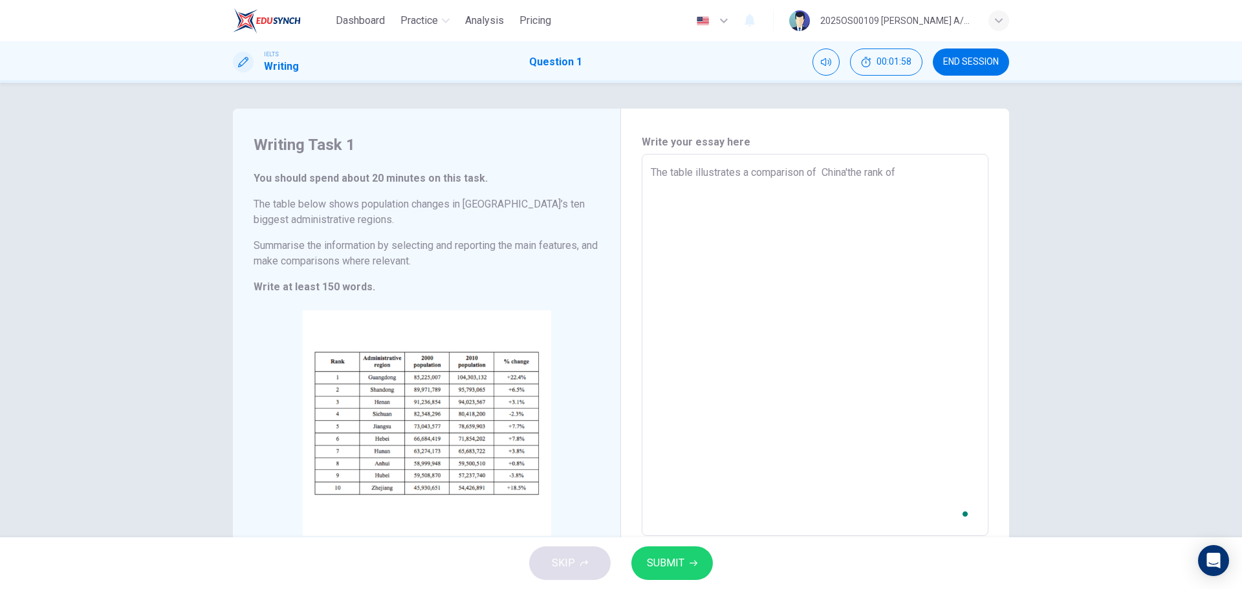
type textarea "x"
type textarea "The table illustrates a comparison of China's the rank of"
type textarea "x"
type textarea "The table illustrates a comparison of China's tthe rank of"
type textarea "x"
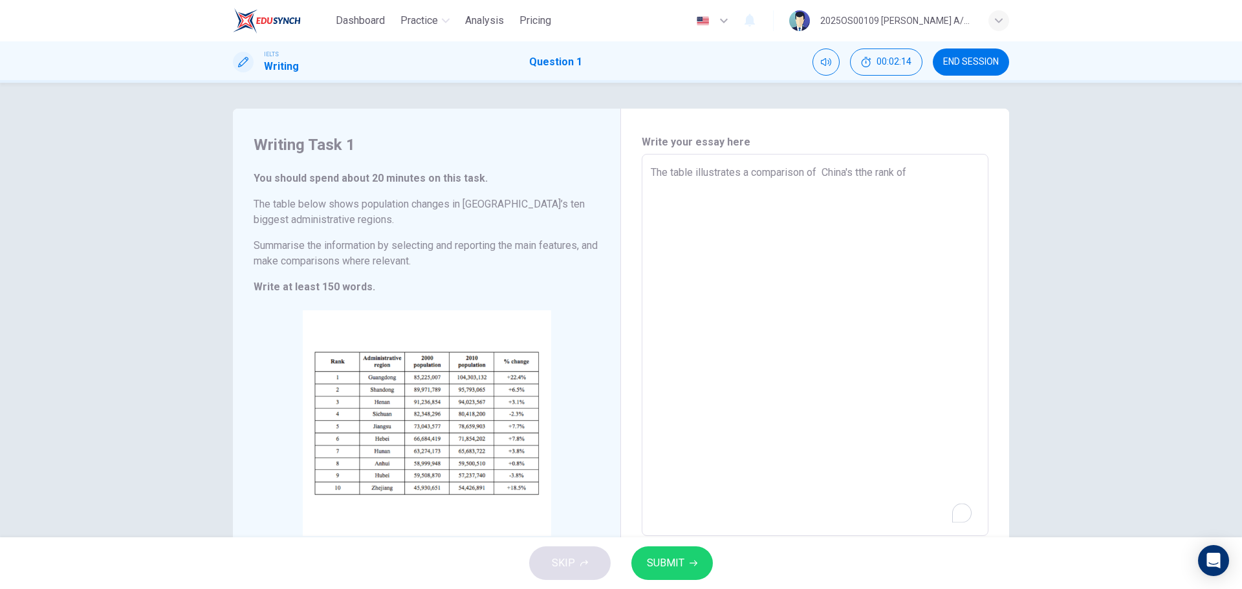
type textarea "The table illustrates a comparison of China's tethe rank of"
type textarea "x"
type textarea "The table illustrates a comparison of China's tenthe rank of"
type textarea "x"
type textarea "The table illustrates a comparison of China's ten the rank of"
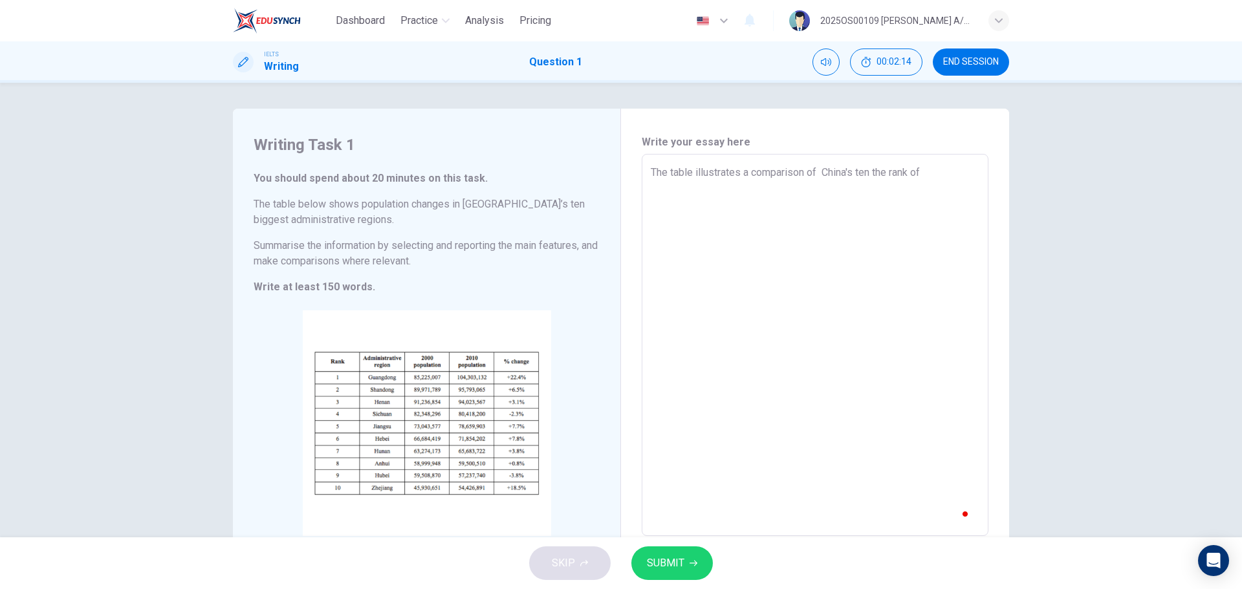
type textarea "x"
type textarea "The table illustrates a comparison of China's ten lthe rank of"
type textarea "x"
type textarea "The table illustrates a comparison of China's ten lathe rank of"
type textarea "x"
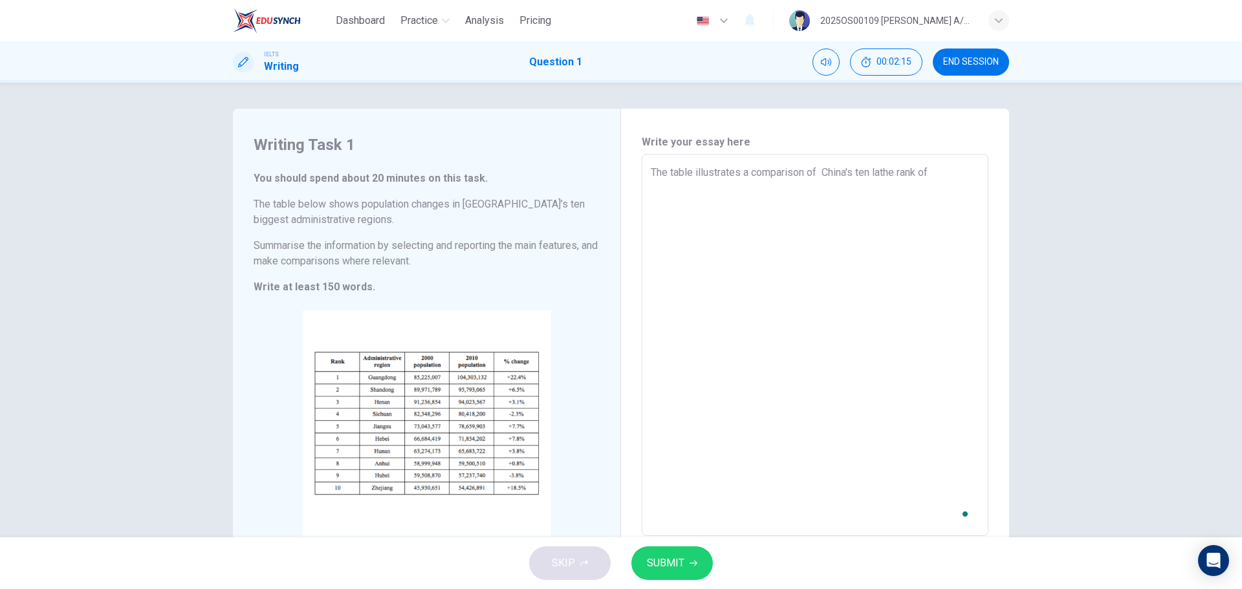
type textarea "The table illustrates a comparison of China's ten larthe rank of"
type textarea "x"
type textarea "The table illustrates a comparison of China's ten largthe rank of"
type textarea "x"
type textarea "The table illustrates a comparison of China's ten largethe rank of"
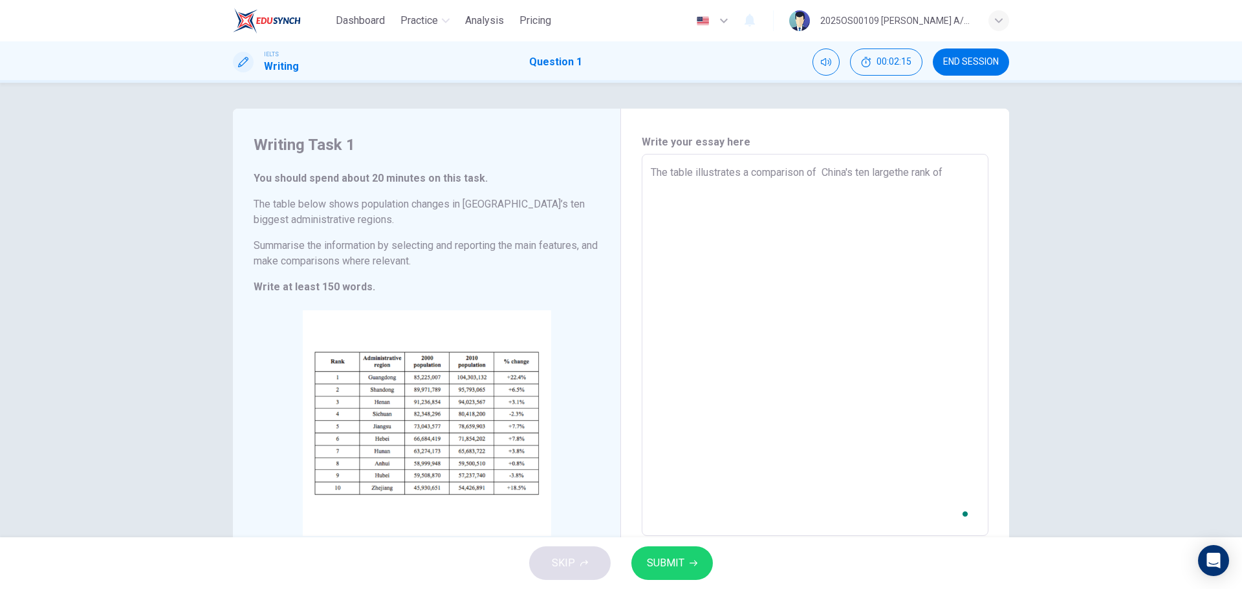
type textarea "x"
type textarea "The table illustrates a comparison of China's ten largesthe rank of"
type textarea "x"
type textarea "The table illustrates a comparison of China's ten largesrthe rank of"
type textarea "x"
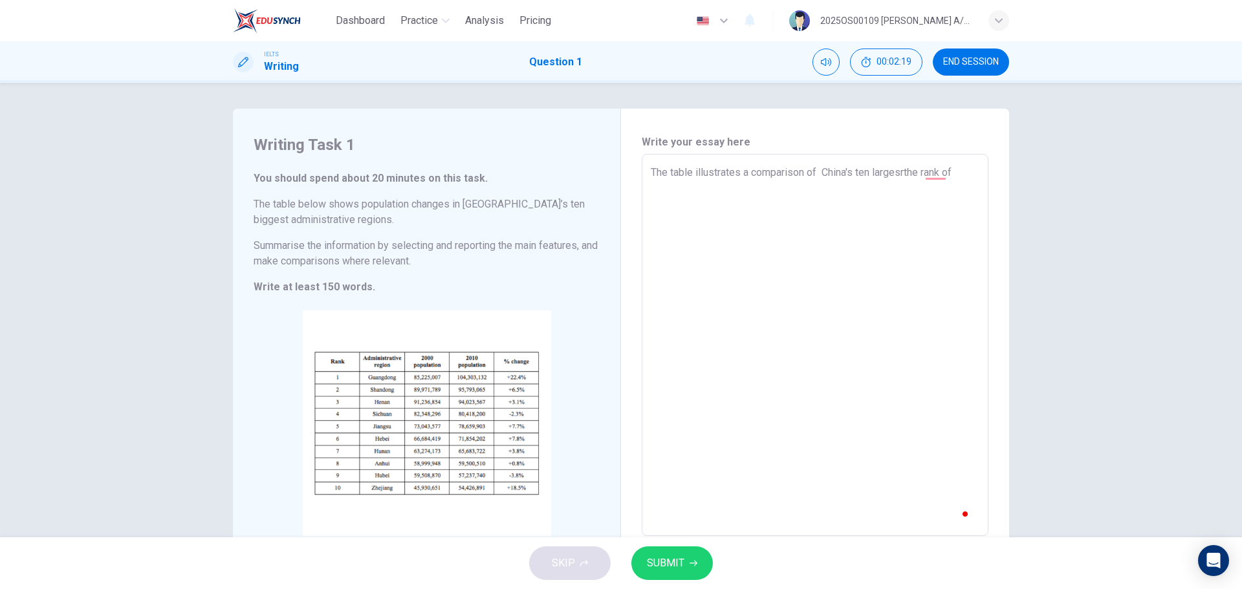
type textarea "The table illustrates a comparison of China's ten largesthe rank of"
type textarea "x"
type textarea "The table illustrates a comparison of China's ten largesrthe rank of"
type textarea "x"
type textarea "The table illustrates a comparison of China's ten largesr the rank of"
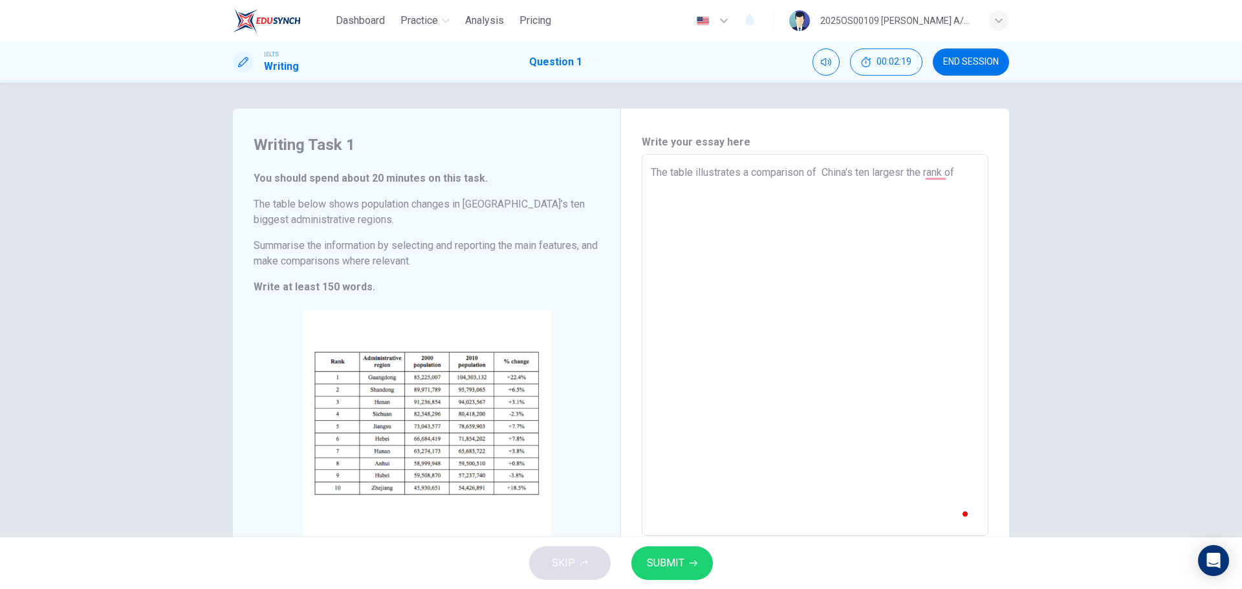
type textarea "x"
type textarea "The table illustrates a comparison of China's ten largesrthe rank of"
type textarea "x"
type textarea "The table illustrates a comparison of China's ten largesthe rank of"
type textarea "x"
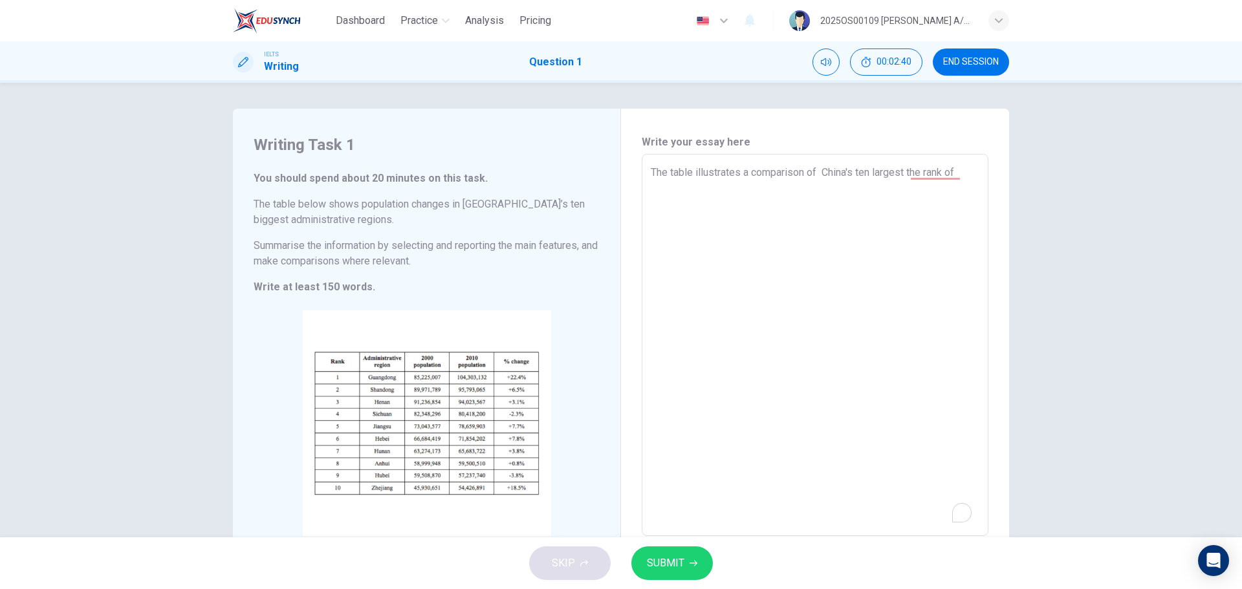
click at [906, 172] on textarea "The table illustrates a comparison of China's ten largest the rank of" at bounding box center [815, 345] width 329 height 361
click at [717, 183] on textarea "The table illustrates a comparison of China's ten largest administrative the ra…" at bounding box center [815, 345] width 329 height 361
click at [714, 187] on textarea "The table illustrates a comparison of China's ten largest administrative the ra…" at bounding box center [815, 345] width 329 height 361
click at [712, 188] on textarea "The table illustrates a comparison of China's ten largest administrative the ra…" at bounding box center [815, 345] width 329 height 361
click at [664, 243] on textarea "The table illustrates a comparison of China's ten largest administrative the ra…" at bounding box center [815, 345] width 329 height 361
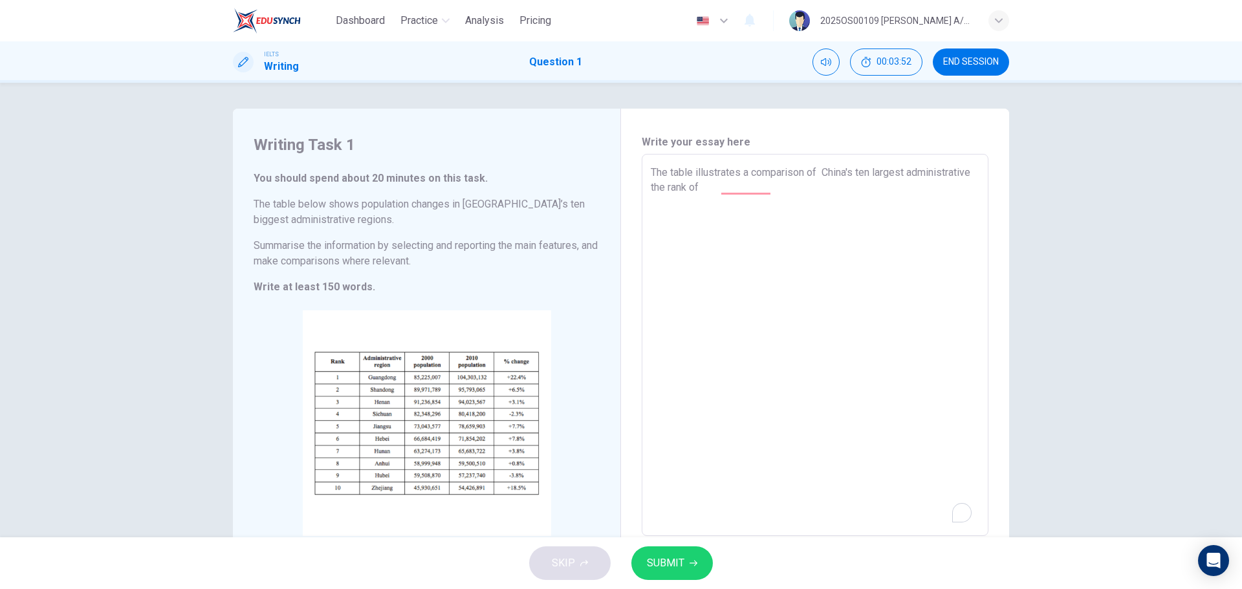
click at [748, 192] on textarea "The table illustrates a comparison of China's ten largest administrative the ra…" at bounding box center [815, 345] width 329 height 361
click at [774, 191] on textarea "The table illustrates a comparison of China's ten largest administrative the ra…" at bounding box center [815, 345] width 329 height 361
click at [771, 186] on textarea "The table illustrates a comparison of China's ten largest administrative the ra…" at bounding box center [815, 345] width 329 height 361
drag, startPoint x: 897, startPoint y: 188, endPoint x: 720, endPoint y: 194, distance: 177.4
click at [720, 194] on textarea "The table illustrates a comparison of China's ten largest administrative the ra…" at bounding box center [815, 345] width 329 height 361
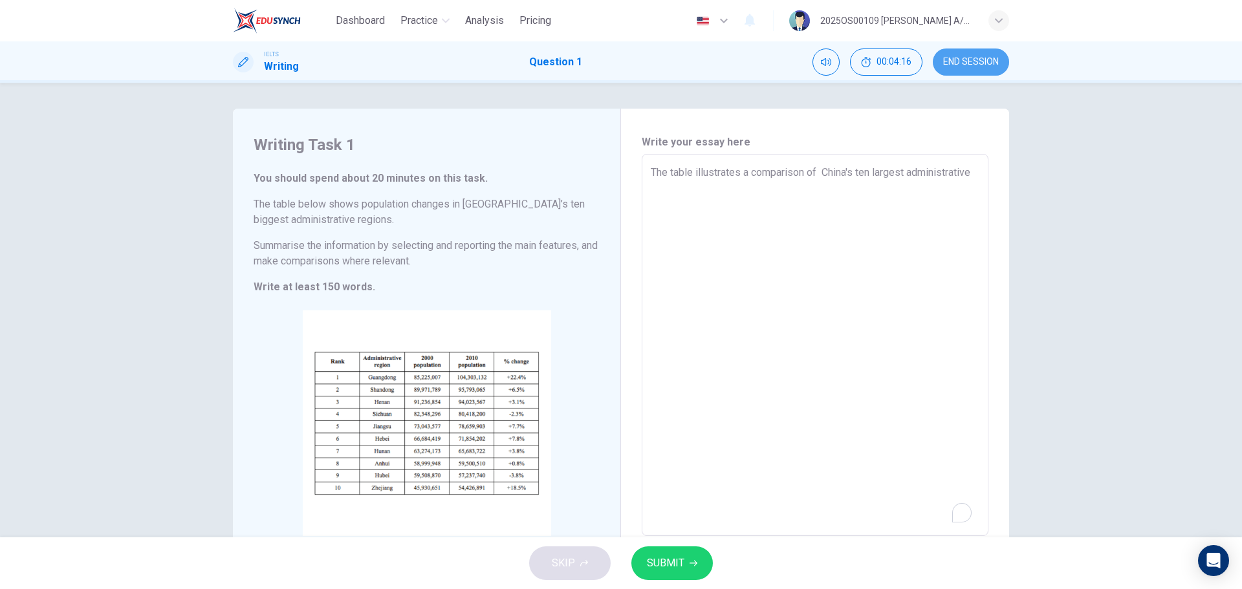
click at [1003, 63] on button "END SESSION" at bounding box center [971, 62] width 76 height 27
